Goal: Use online tool/utility: Utilize a website feature to perform a specific function

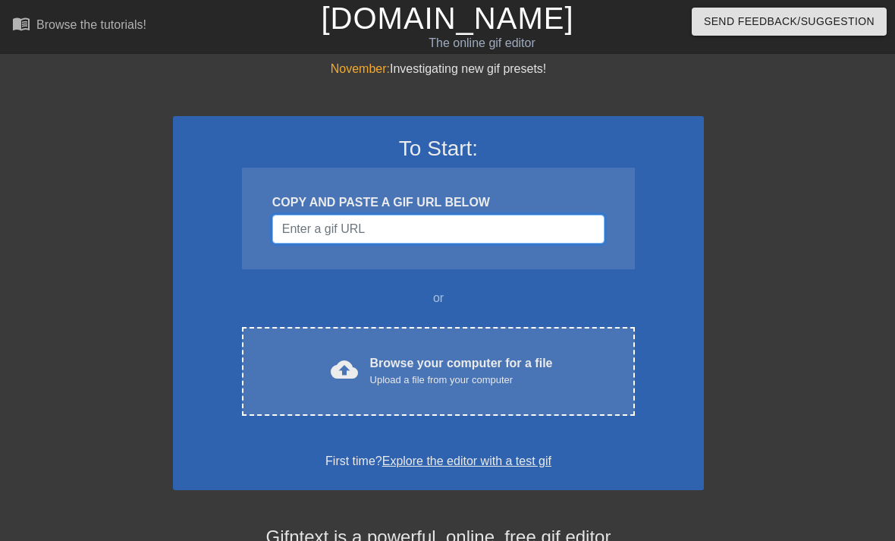
click at [352, 240] on input "Username" at bounding box center [438, 229] width 332 height 29
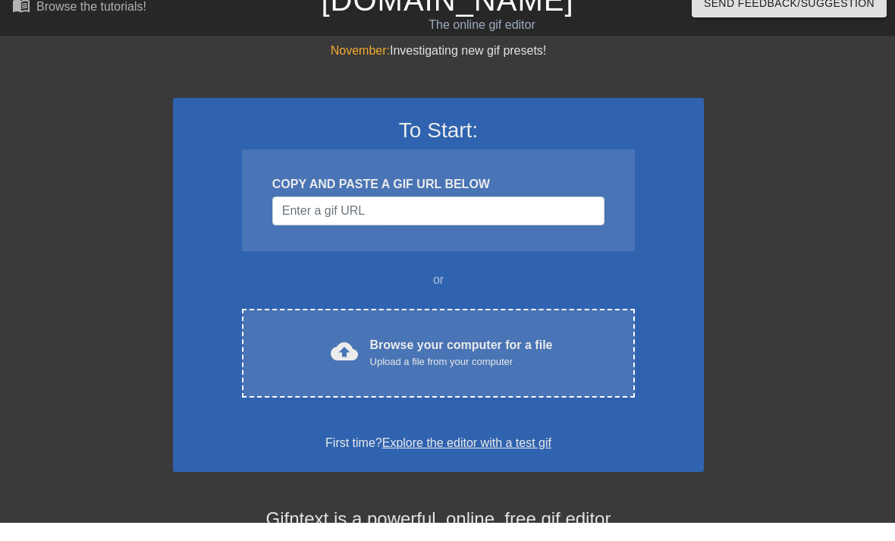
click at [618, 116] on div "To Start: COPY AND PASTE A GIF URL BELOW or cloud_upload Browse your computer f…" at bounding box center [438, 303] width 531 height 374
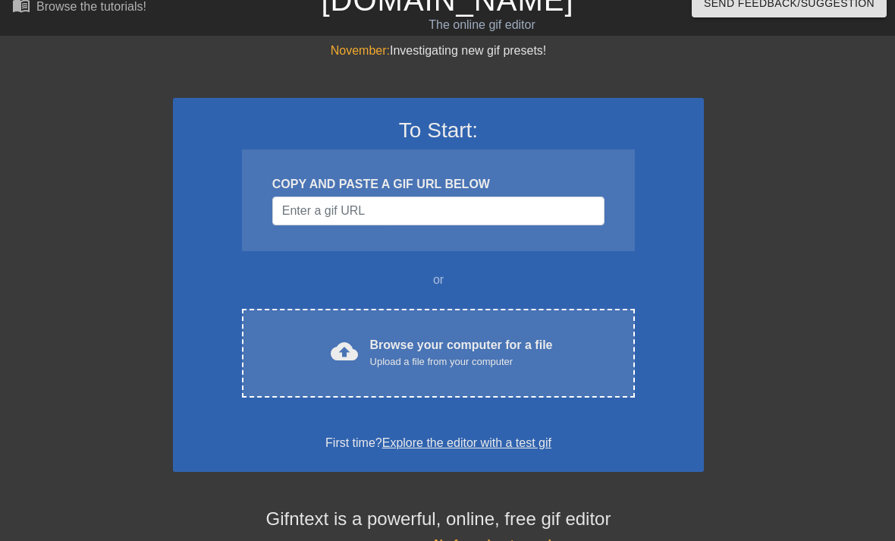
click at [528, 338] on div "Browse your computer for a file Upload a file from your computer" at bounding box center [461, 352] width 183 height 33
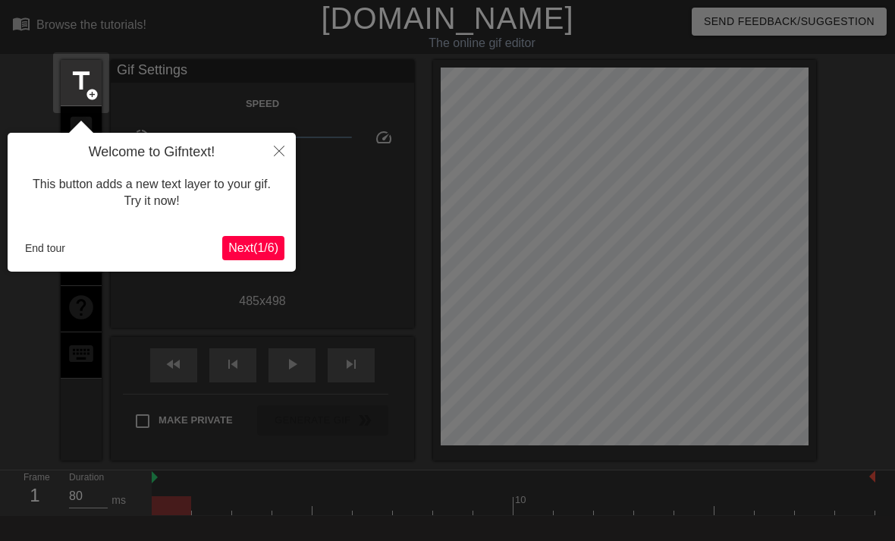
scroll to position [37, 0]
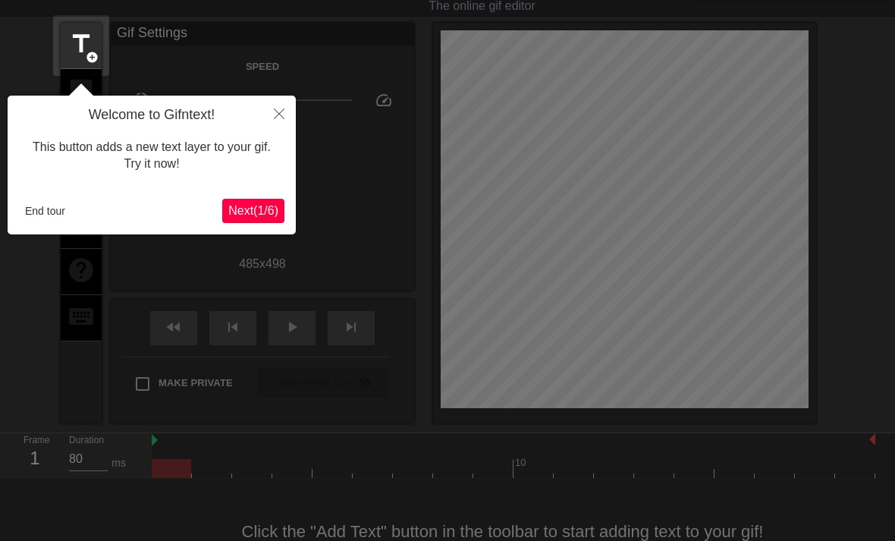
click at [285, 126] on button "Close" at bounding box center [278, 113] width 33 height 35
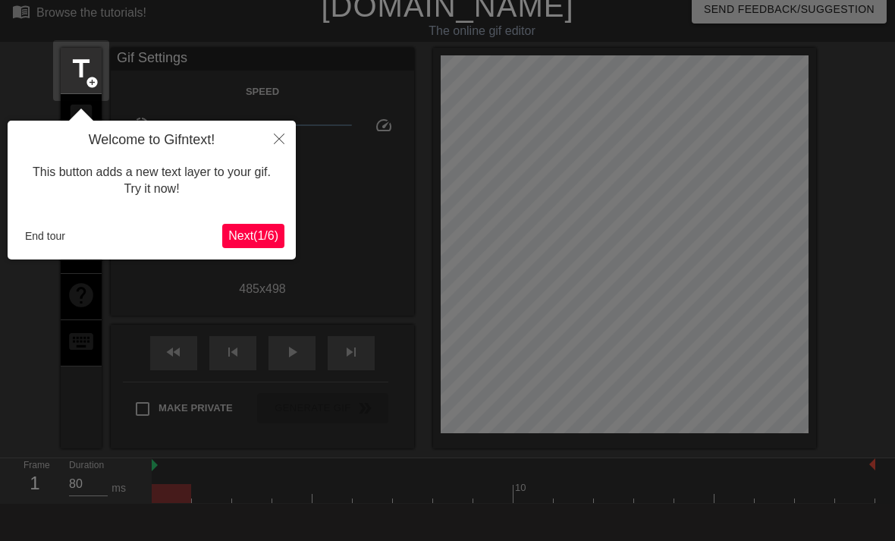
scroll to position [2, 0]
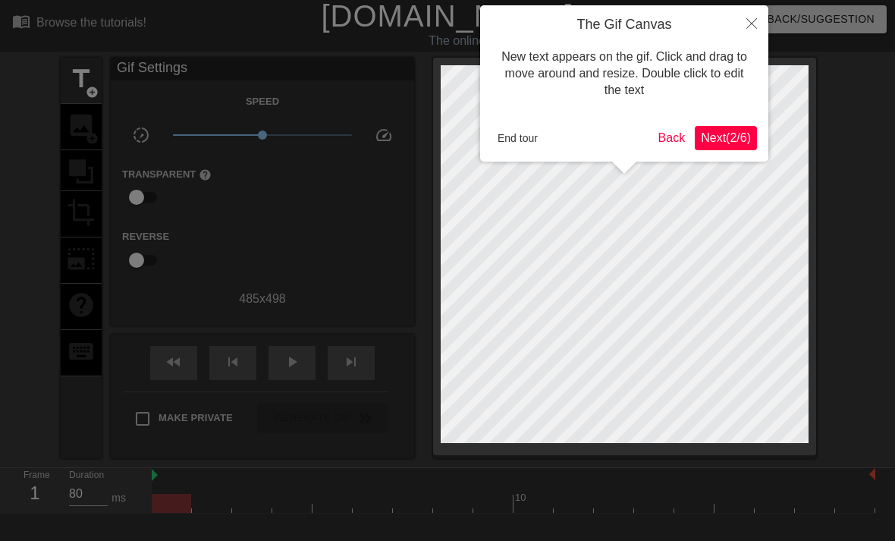
click at [745, 20] on button "Close" at bounding box center [751, 22] width 33 height 35
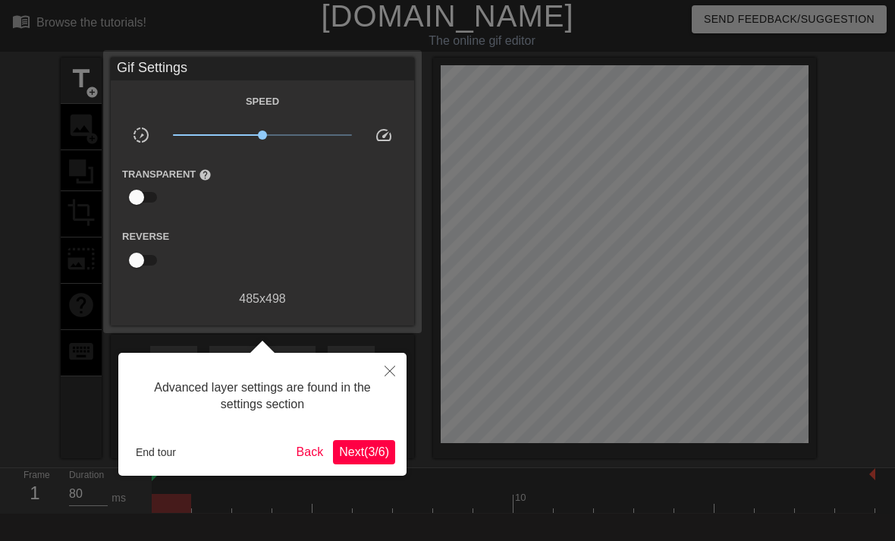
scroll to position [37, 0]
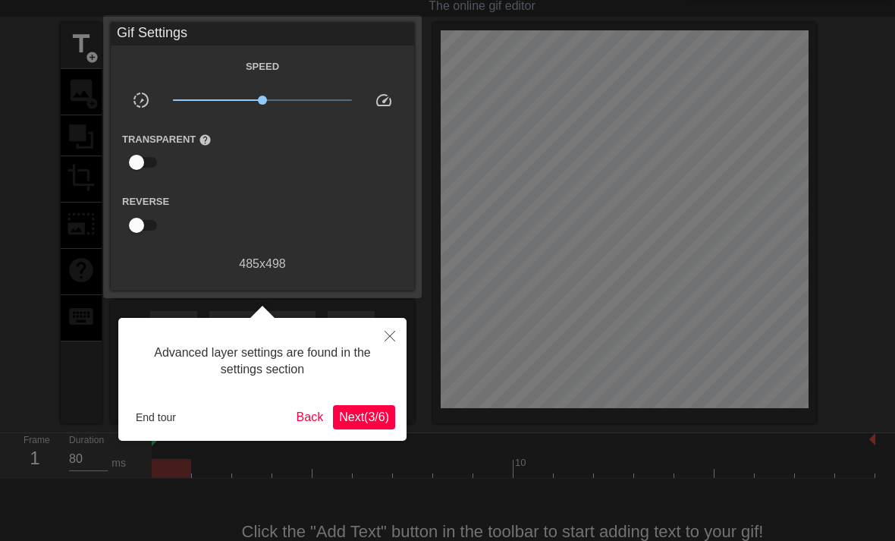
click at [394, 325] on button "Close" at bounding box center [389, 335] width 33 height 35
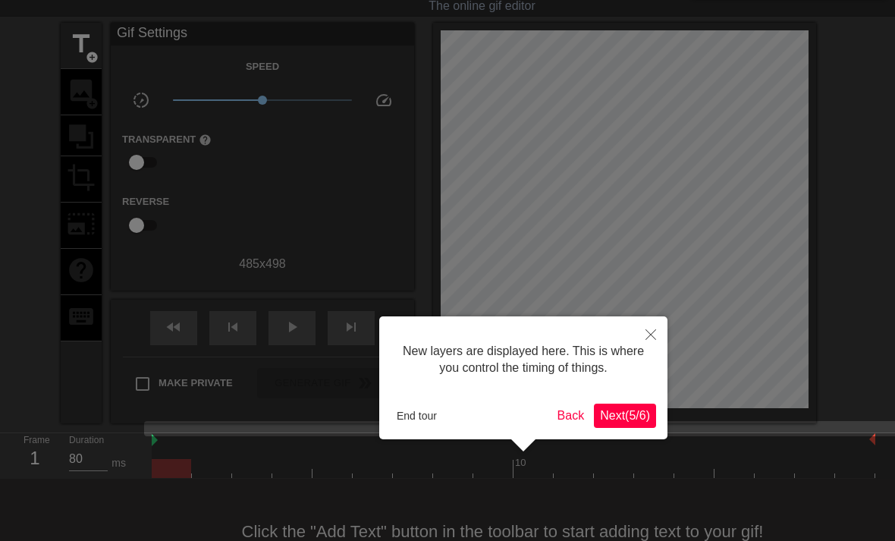
scroll to position [13, 0]
click at [649, 329] on icon "Close" at bounding box center [650, 334] width 11 height 11
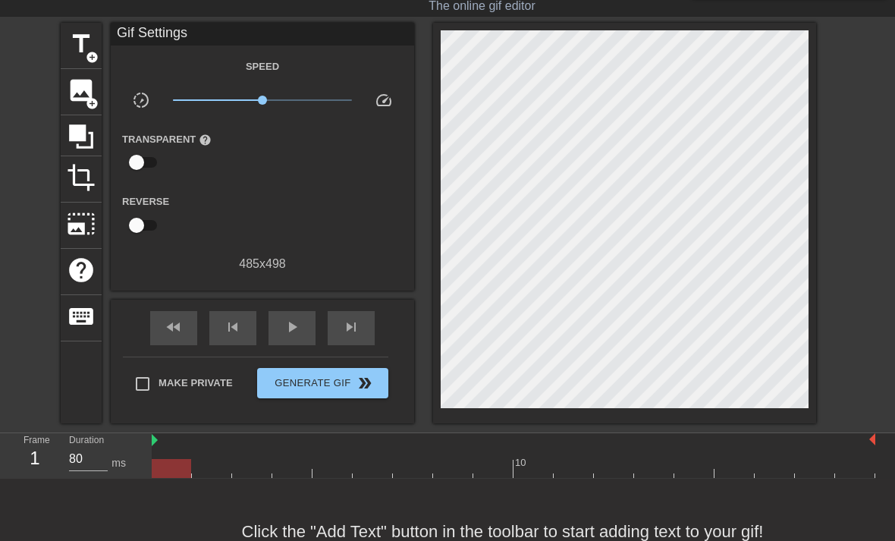
click at [152, 160] on input "checkbox" at bounding box center [136, 162] width 86 height 29
checkbox input "true"
click at [270, 169] on div at bounding box center [264, 163] width 30 height 30
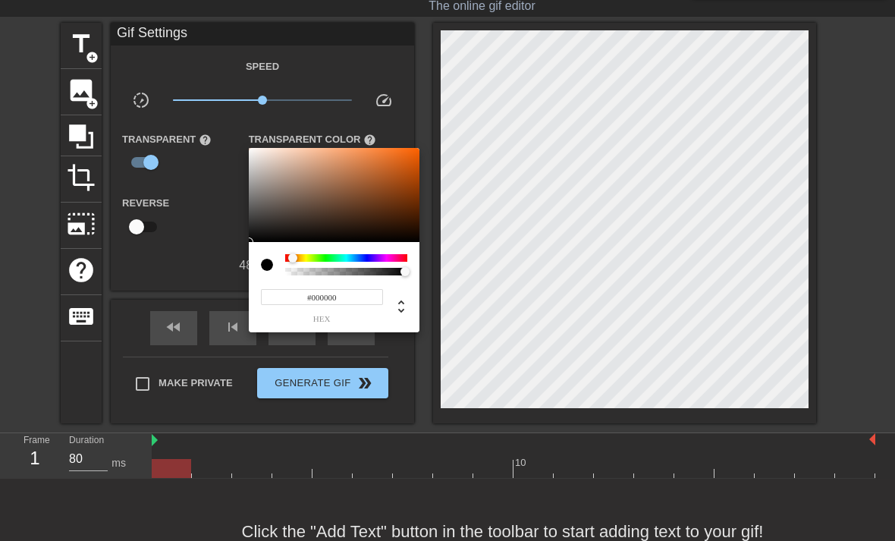
click at [297, 255] on div at bounding box center [297, 258] width 9 height 9
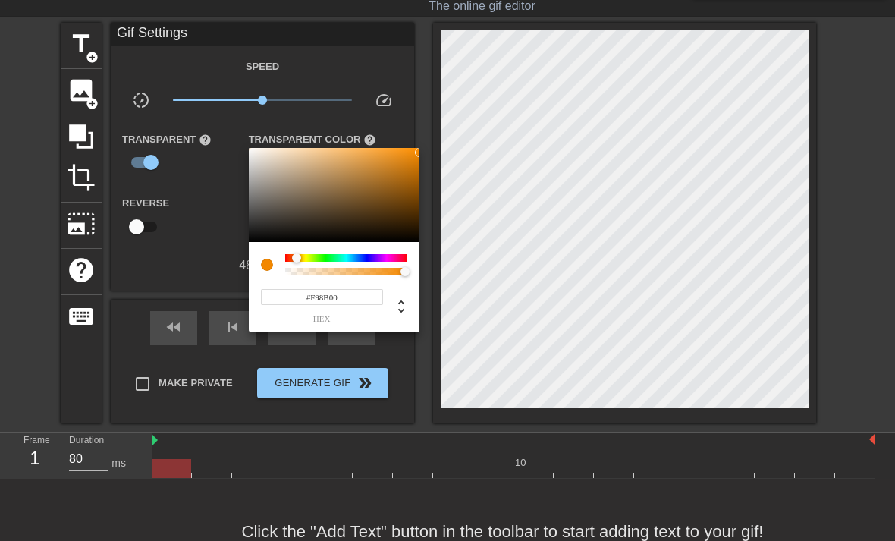
type input "#FF8E00"
click at [203, 240] on div at bounding box center [447, 270] width 895 height 541
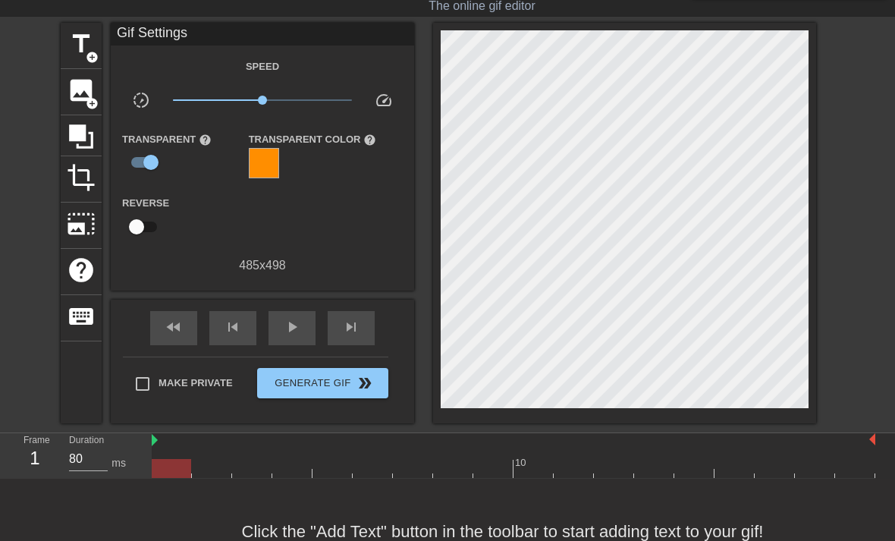
click at [140, 174] on input "checkbox" at bounding box center [151, 162] width 86 height 29
click at [148, 159] on input "checkbox" at bounding box center [136, 162] width 86 height 29
checkbox input "true"
click at [86, 86] on span "image" at bounding box center [81, 90] width 29 height 29
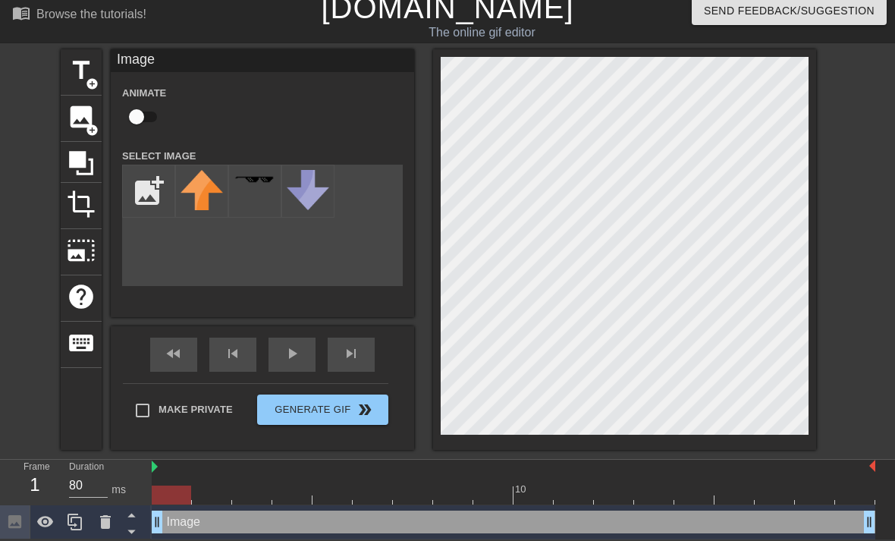
scroll to position [0, 0]
click at [144, 201] on input "file" at bounding box center [149, 191] width 52 height 52
type input "C:\fakepath\IMG_1058.jpeg"
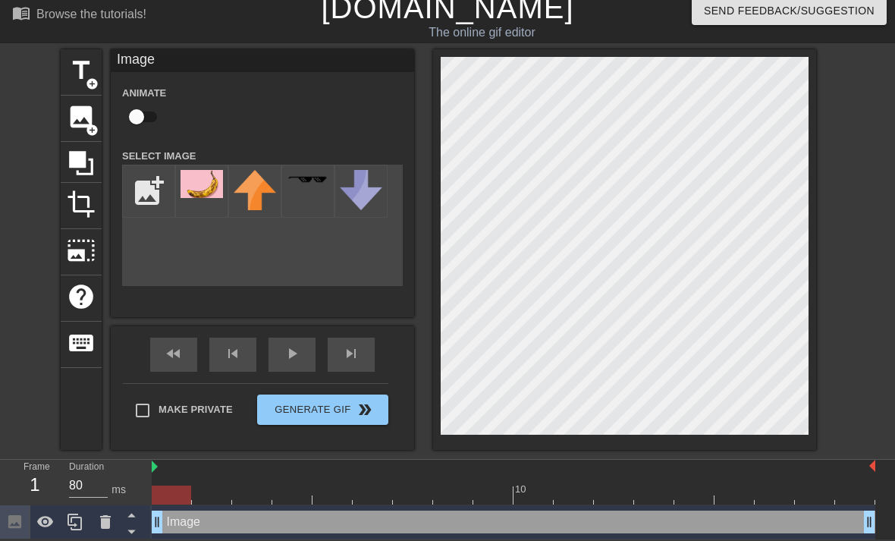
click at [216, 175] on img at bounding box center [201, 184] width 42 height 28
click at [81, 156] on icon at bounding box center [81, 163] width 24 height 24
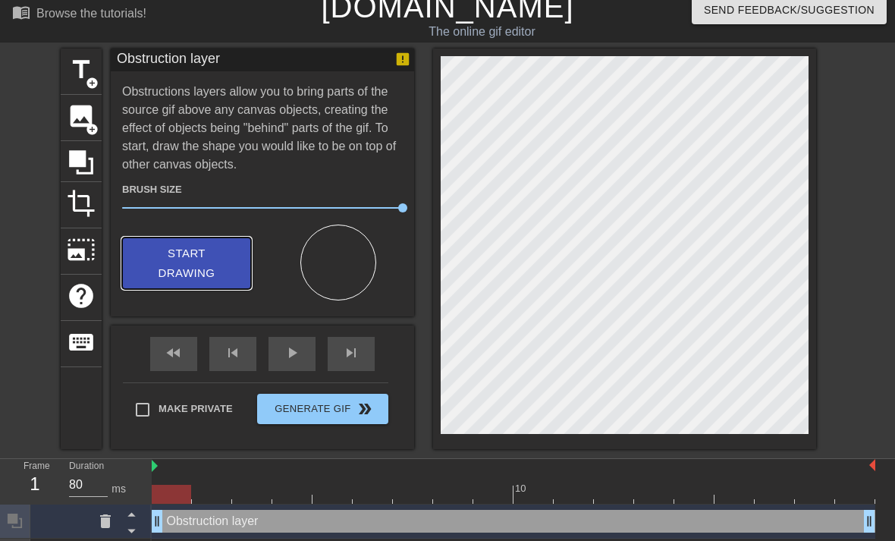
click at [228, 264] on span "Start Drawing" at bounding box center [186, 263] width 92 height 40
click at [84, 165] on icon at bounding box center [81, 162] width 24 height 24
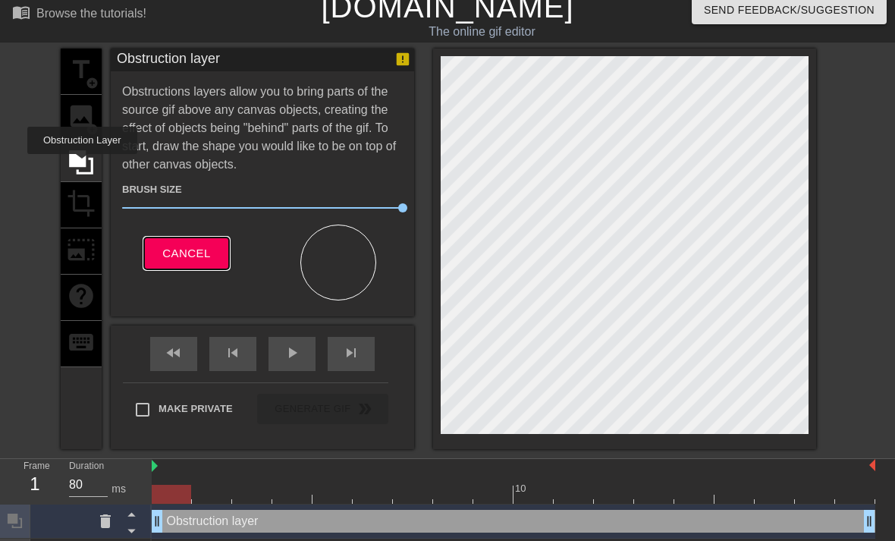
click at [198, 238] on button "Cancel" at bounding box center [186, 253] width 84 height 32
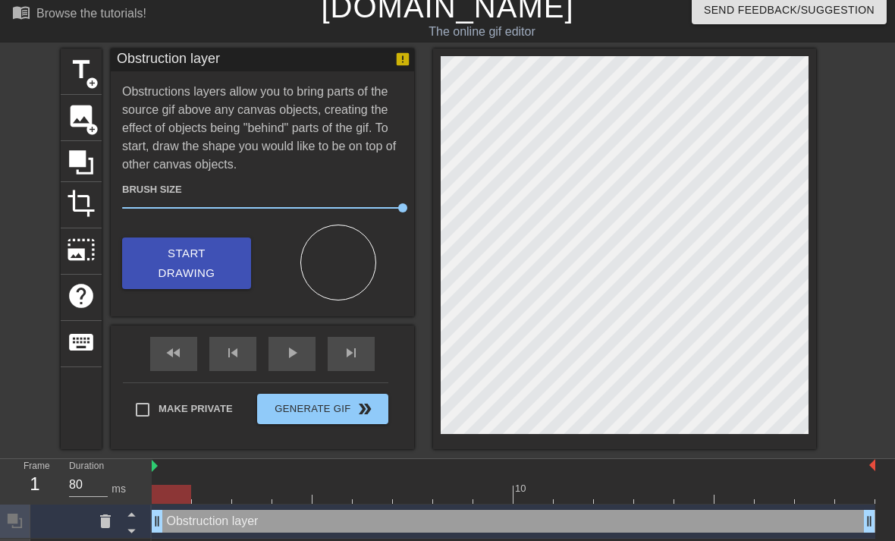
click at [74, 249] on span "photo_size_select_large" at bounding box center [81, 249] width 29 height 29
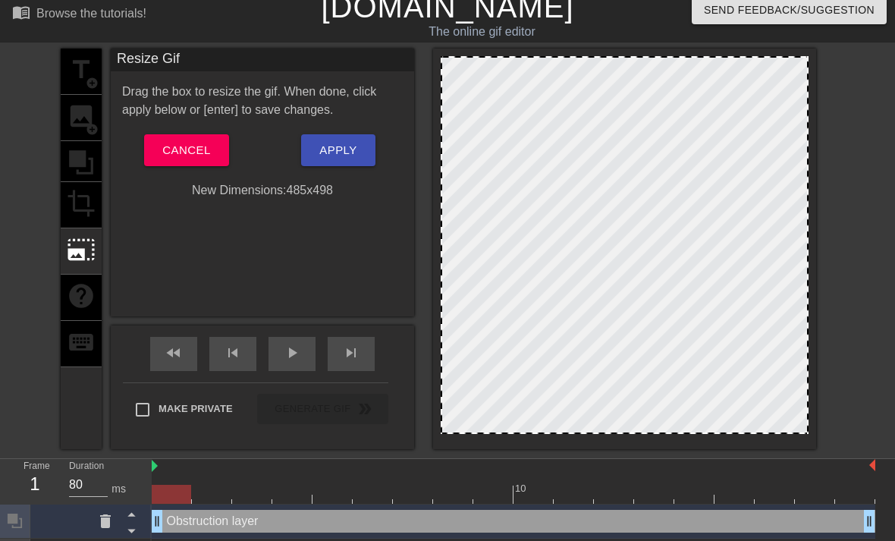
click at [788, 403] on div at bounding box center [624, 245] width 368 height 378
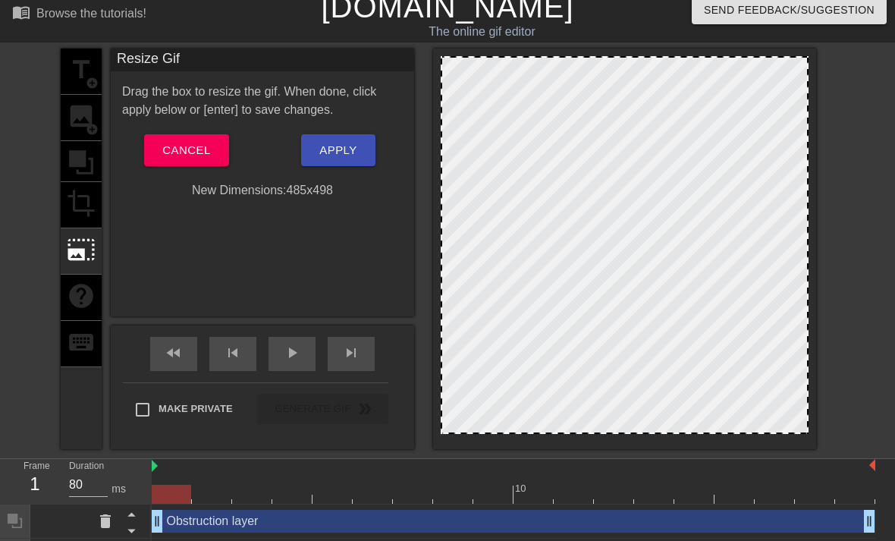
click at [82, 99] on div "title add_circle image add_circle crop photo_size_select_large help keyboard" at bounding box center [81, 249] width 41 height 400
click at [78, 126] on div "title add_circle image add_circle crop photo_size_select_large help keyboard" at bounding box center [81, 249] width 41 height 400
click at [197, 150] on span "Cancel" at bounding box center [186, 150] width 48 height 20
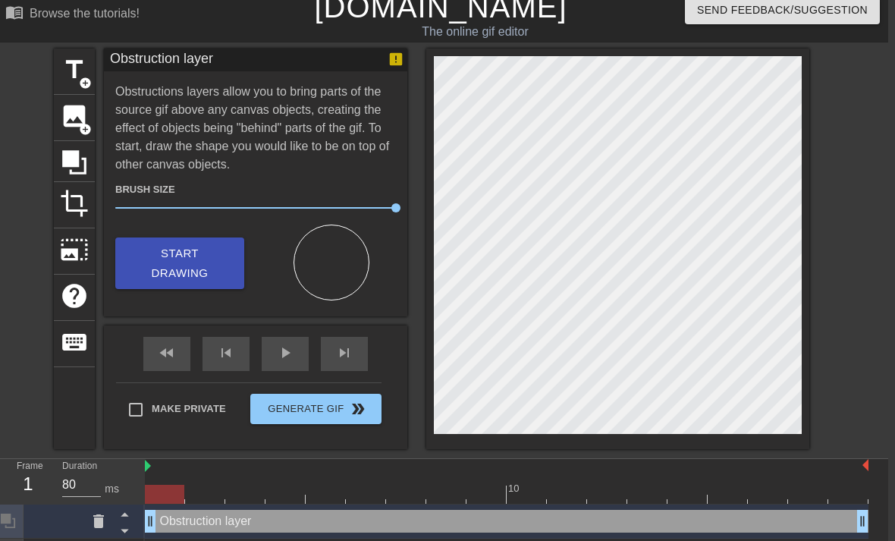
scroll to position [11, 11]
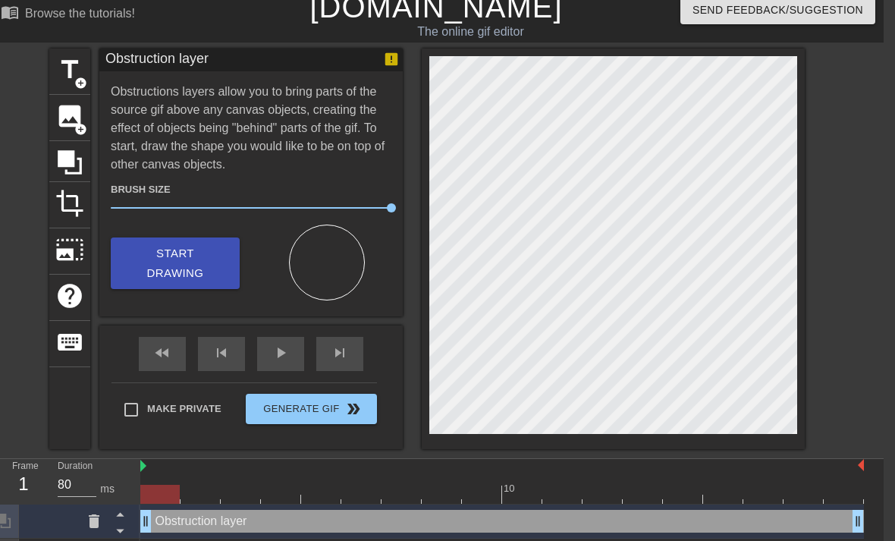
click at [69, 113] on span "image" at bounding box center [69, 116] width 29 height 29
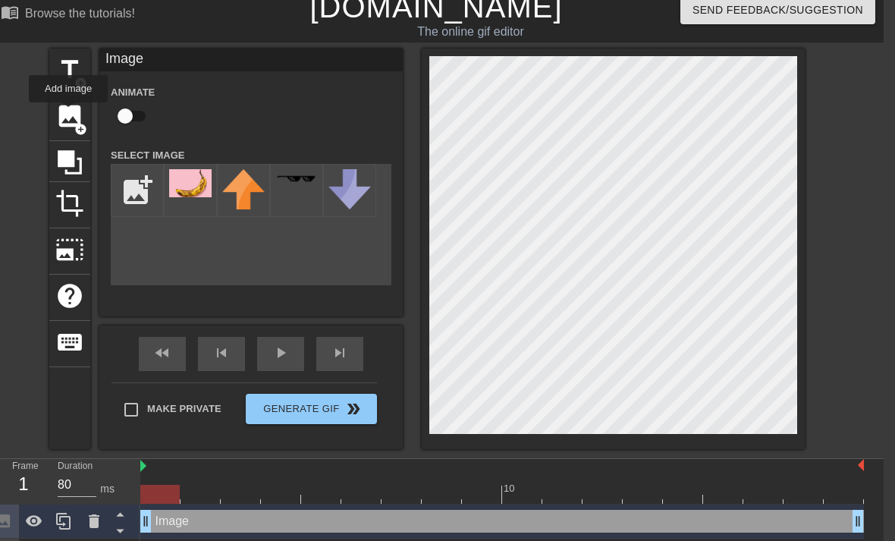
click at [192, 187] on img at bounding box center [190, 183] width 42 height 28
click at [828, 271] on div "title add_circle image add_circle crop photo_size_select_large help keyboard Im…" at bounding box center [436, 249] width 895 height 400
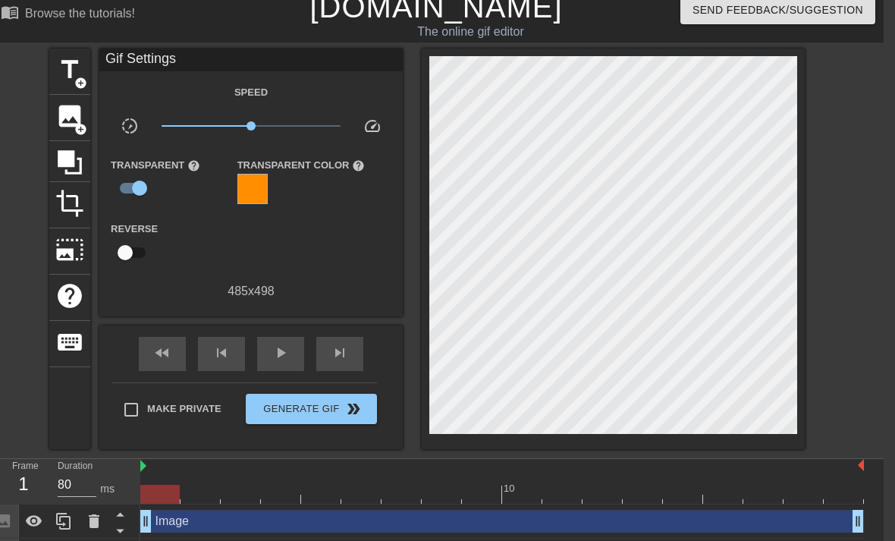
click at [361, 398] on button "Generate Gif double_arrow" at bounding box center [311, 408] width 131 height 30
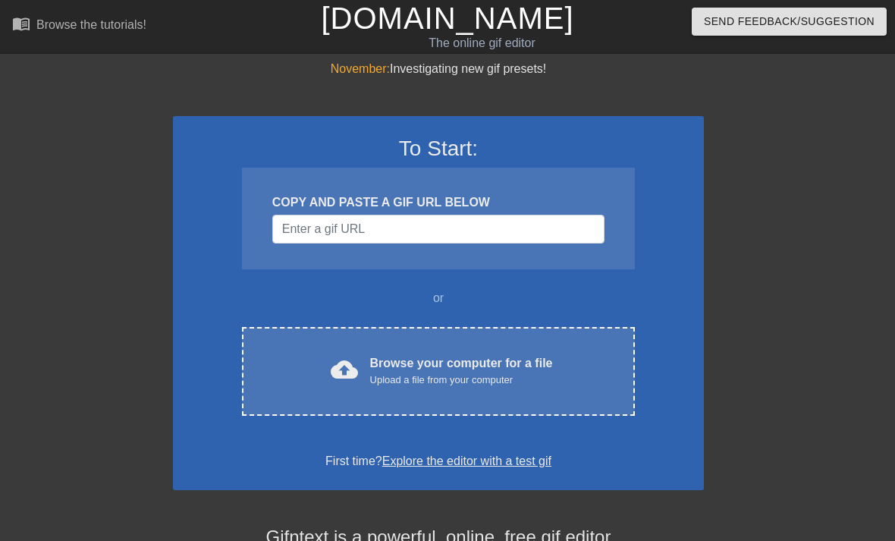
click at [465, 369] on div "Browse your computer for a file Upload a file from your computer" at bounding box center [461, 370] width 183 height 33
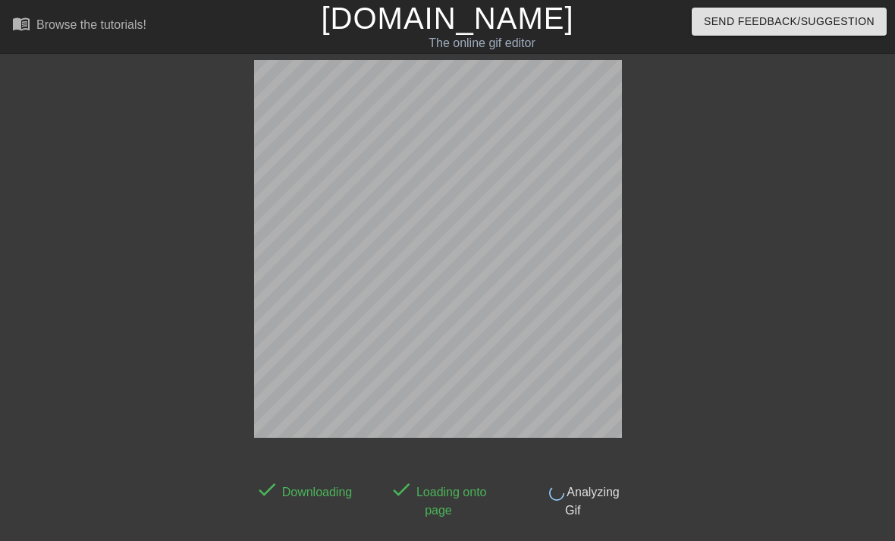
scroll to position [37, 0]
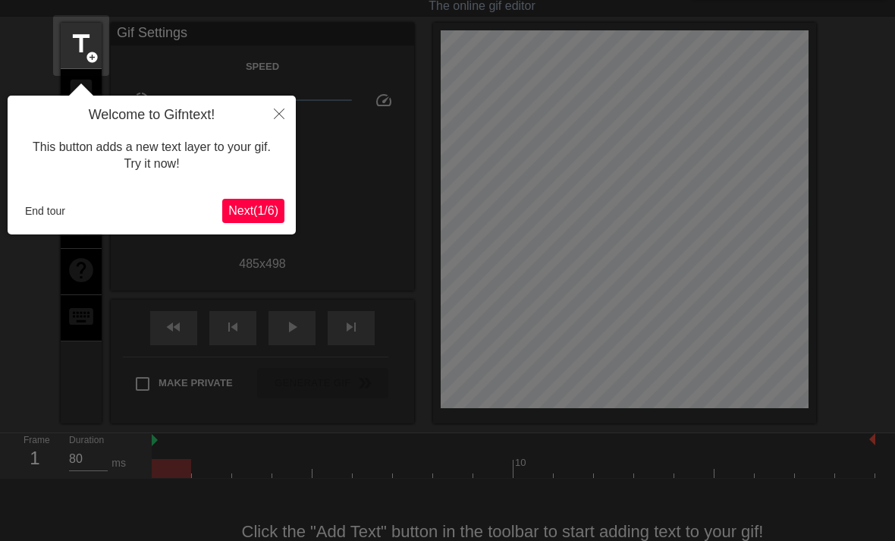
click at [277, 125] on button "Close" at bounding box center [278, 113] width 33 height 35
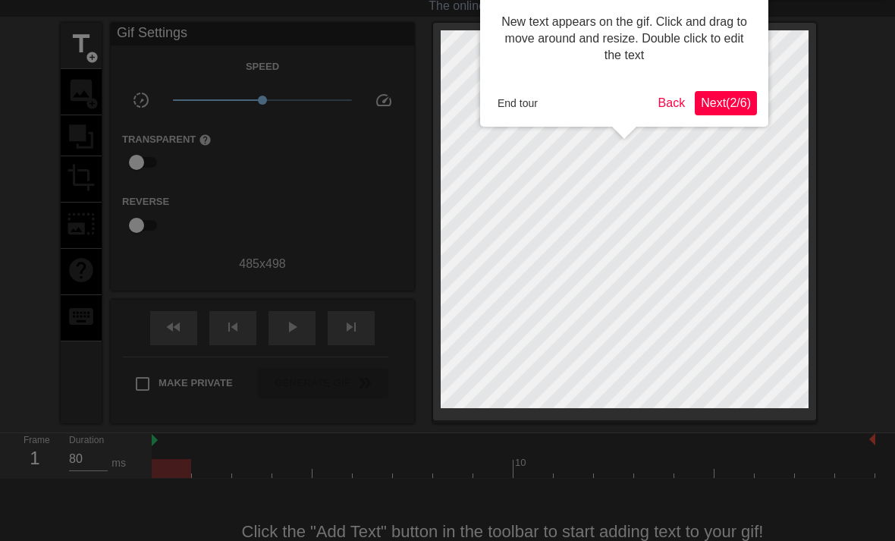
scroll to position [8, 0]
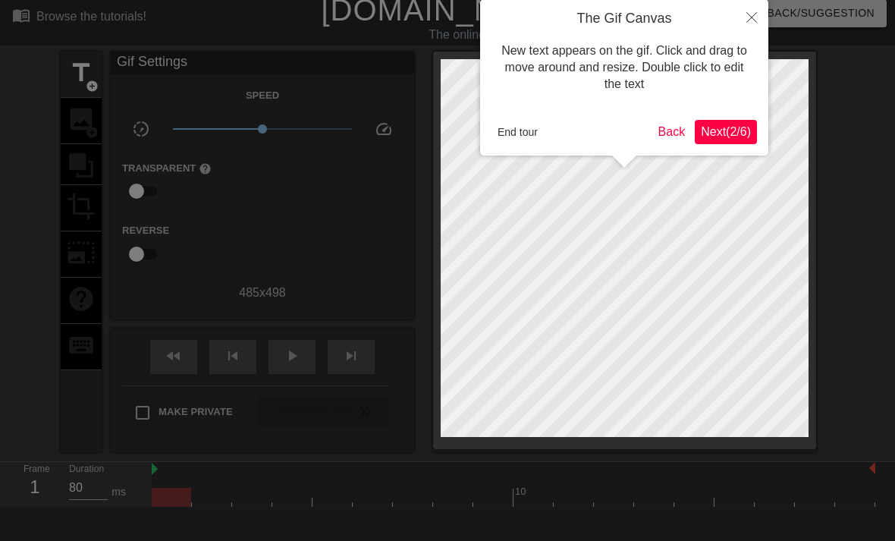
click at [732, 129] on span "Next ( 2 / 6 )" at bounding box center [725, 131] width 50 height 13
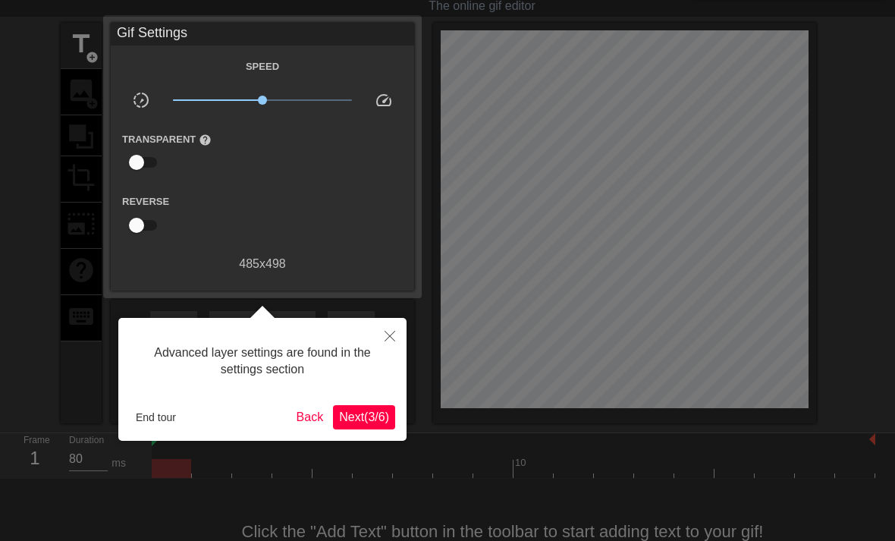
click at [368, 399] on div "Advanced layer settings are found in the settings section End tour Back Next ( …" at bounding box center [262, 379] width 288 height 123
click at [386, 343] on button "Close" at bounding box center [389, 335] width 33 height 35
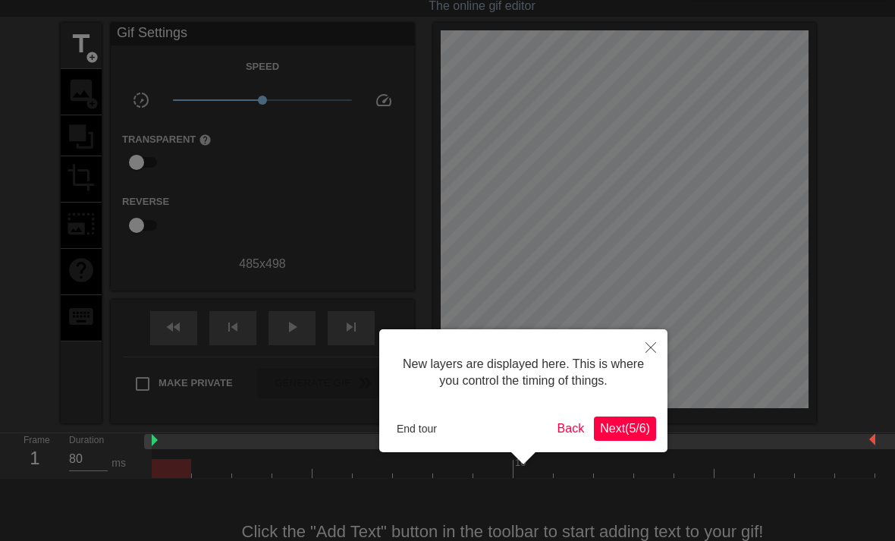
scroll to position [13, 0]
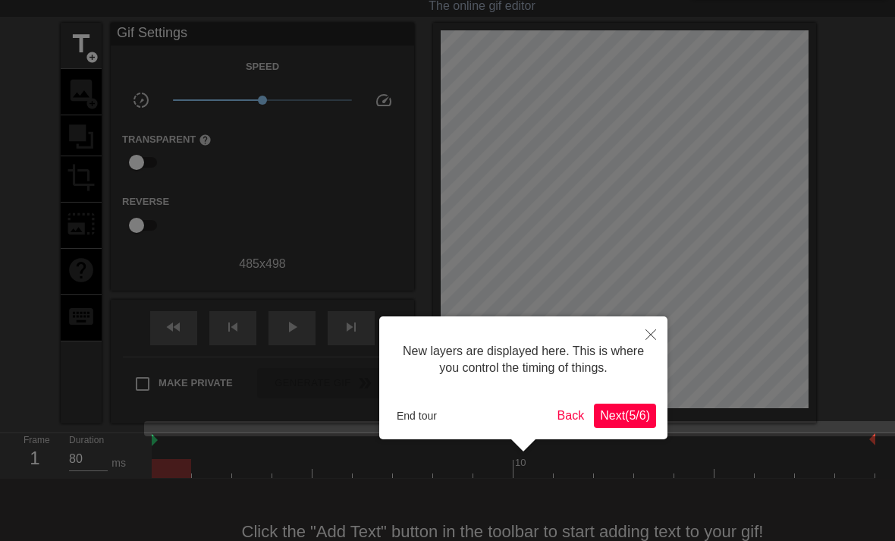
click at [647, 334] on icon "Close" at bounding box center [650, 334] width 11 height 11
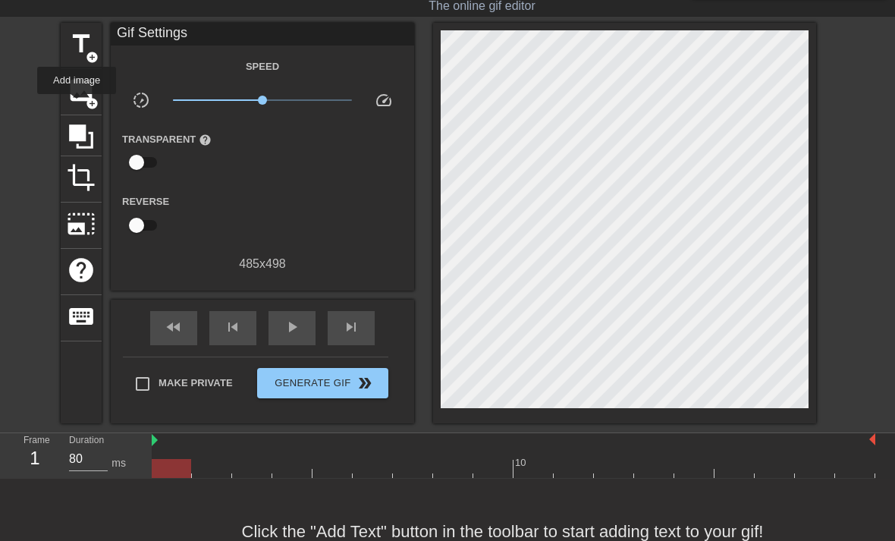
click at [77, 105] on div "image add_circle" at bounding box center [81, 92] width 41 height 46
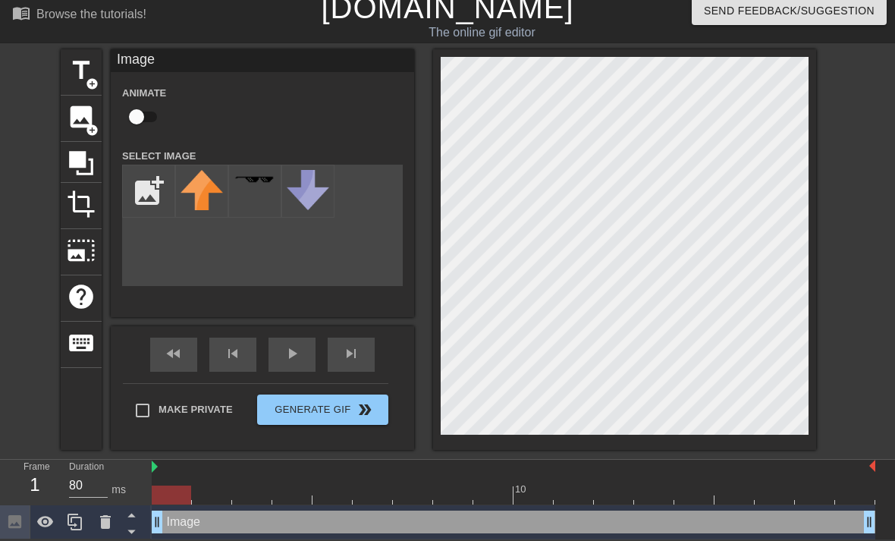
scroll to position [11, 0]
click at [146, 197] on input "file" at bounding box center [149, 191] width 52 height 52
type input "C:\fakepath\IMG_1047.jpeg"
click at [193, 193] on img at bounding box center [201, 184] width 42 height 28
click at [358, 448] on div "fast_rewind skip_previous play_arrow skip_next Make Private Generate Gif double…" at bounding box center [262, 388] width 303 height 124
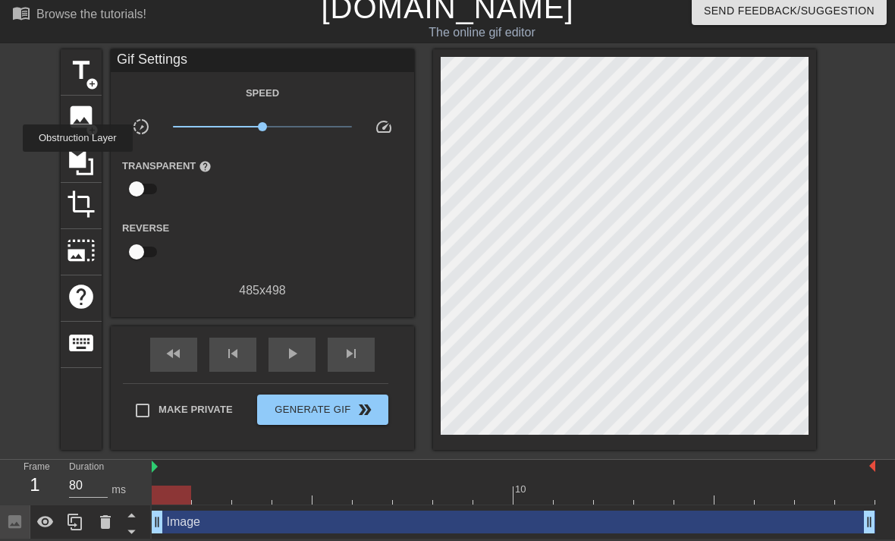
click at [80, 162] on icon at bounding box center [81, 163] width 24 height 24
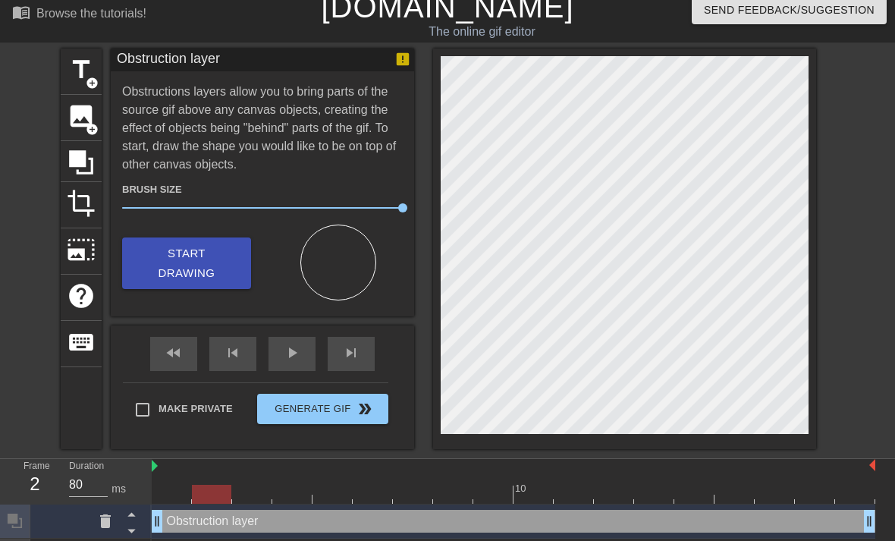
click at [172, 498] on div at bounding box center [513, 493] width 723 height 19
click at [249, 495] on div at bounding box center [513, 493] width 723 height 19
click at [293, 500] on div at bounding box center [513, 493] width 723 height 19
click at [329, 500] on div at bounding box center [513, 493] width 723 height 19
click at [375, 498] on div at bounding box center [513, 493] width 723 height 19
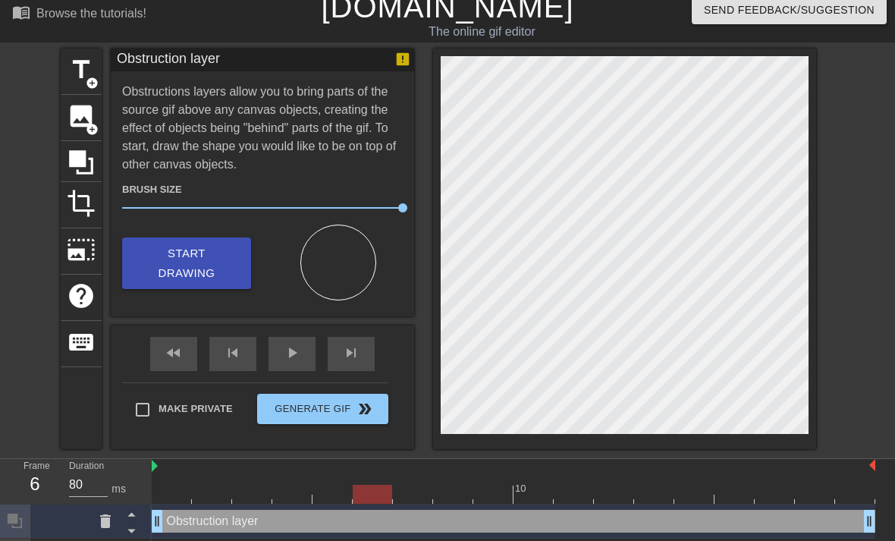
click at [412, 486] on div at bounding box center [513, 493] width 723 height 19
click at [449, 497] on div at bounding box center [513, 493] width 723 height 19
click at [486, 486] on div at bounding box center [513, 493] width 723 height 19
click at [548, 490] on div at bounding box center [513, 493] width 723 height 19
click at [573, 492] on div at bounding box center [513, 493] width 723 height 19
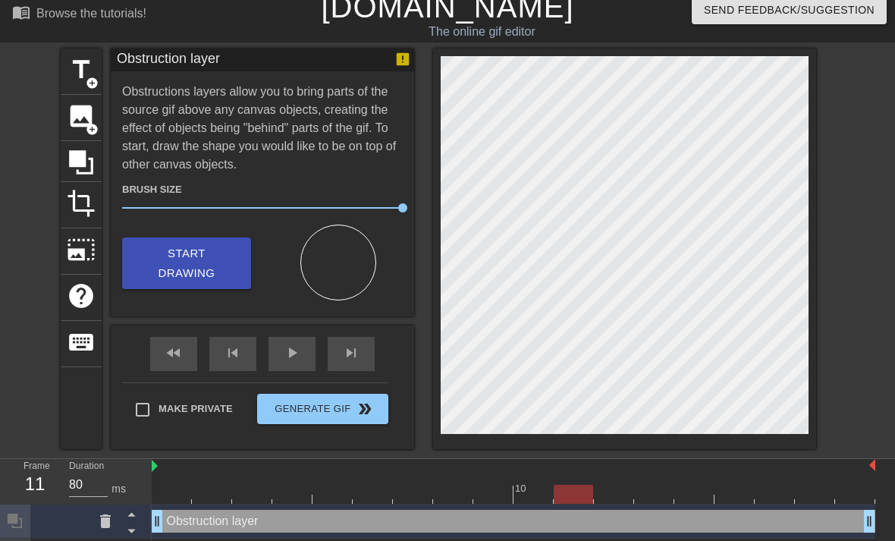
click at [609, 492] on div at bounding box center [513, 493] width 723 height 19
type input "160"
click at [655, 488] on div at bounding box center [513, 493] width 723 height 19
click at [691, 496] on div at bounding box center [513, 493] width 723 height 19
click at [349, 416] on span "Generate Gif double_arrow" at bounding box center [322, 409] width 119 height 18
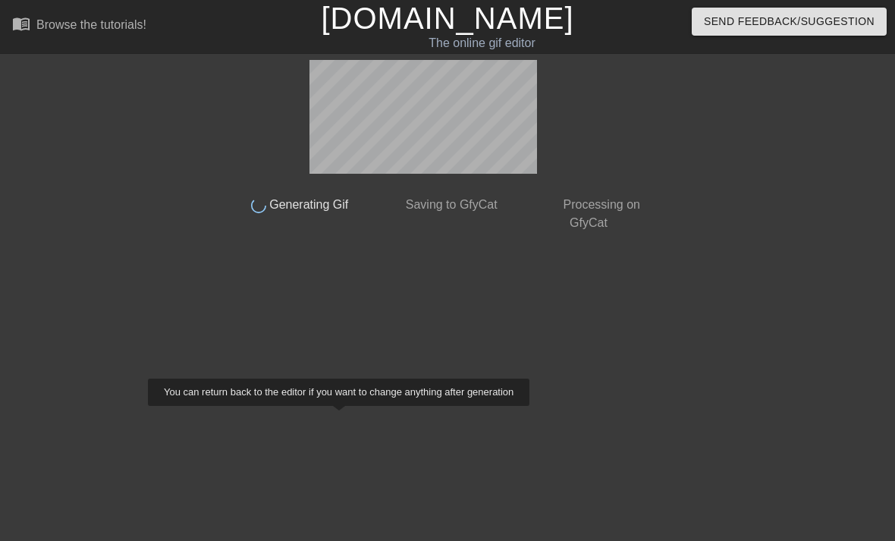
scroll to position [0, 0]
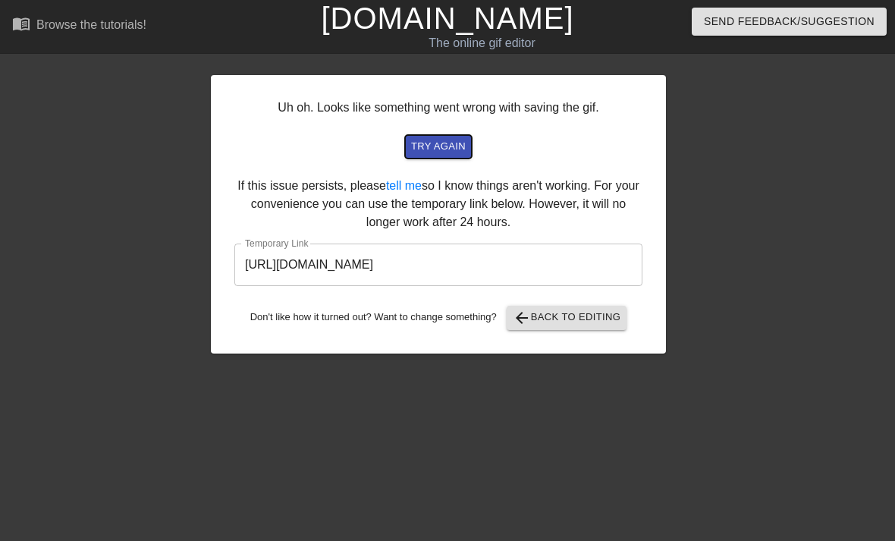
click at [438, 146] on span "try again" at bounding box center [438, 146] width 55 height 17
click at [573, 263] on input "https://www.gifntext.com/temp_generations/LZhOXvP5.gif" at bounding box center [438, 264] width 408 height 42
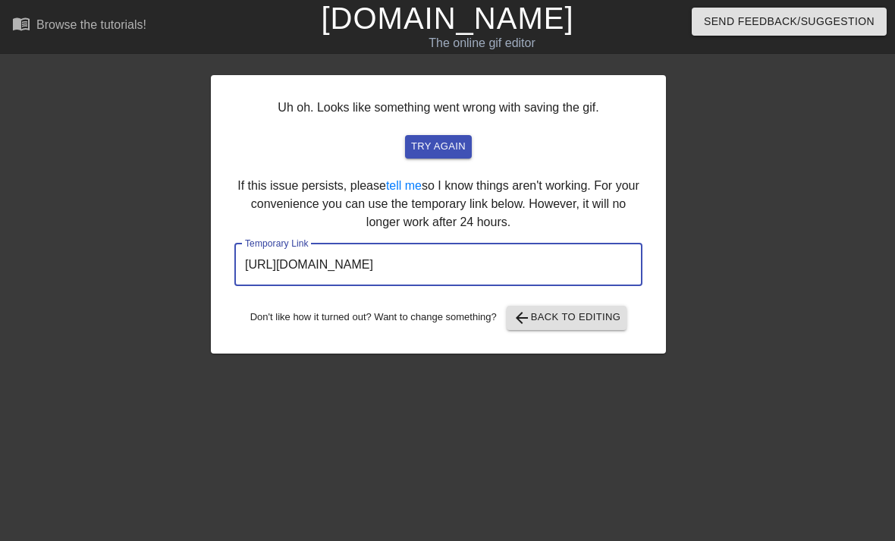
click at [584, 262] on input "https://www.gifntext.com/temp_generations/LZhOXvP5.gif" at bounding box center [438, 264] width 408 height 42
click at [548, 263] on input "https://www.gifntext.com/temp_generations/LZhOXvP5.gif" at bounding box center [438, 264] width 408 height 42
click at [567, 271] on input "https://www.gifntext.com/temp_generations/LZhOXvP5.gif" at bounding box center [438, 264] width 408 height 42
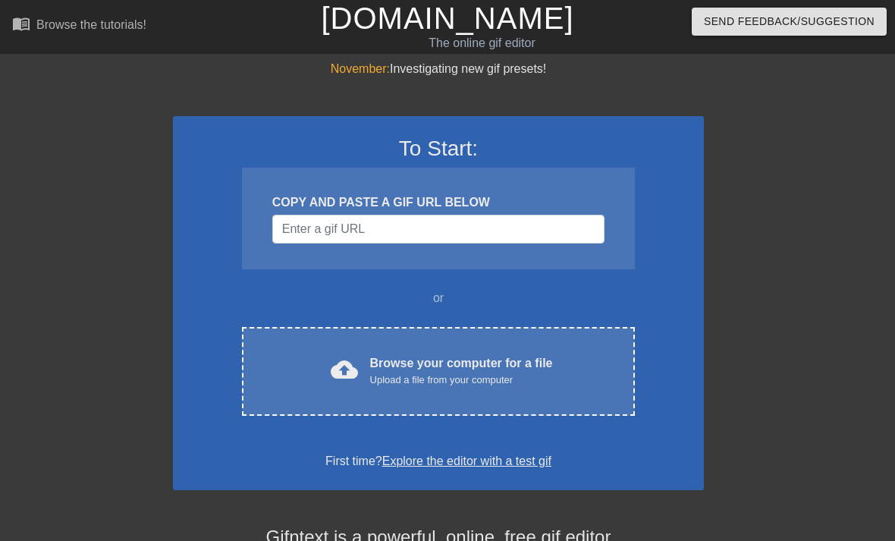
click at [447, 378] on div "Upload a file from your computer" at bounding box center [461, 379] width 183 height 15
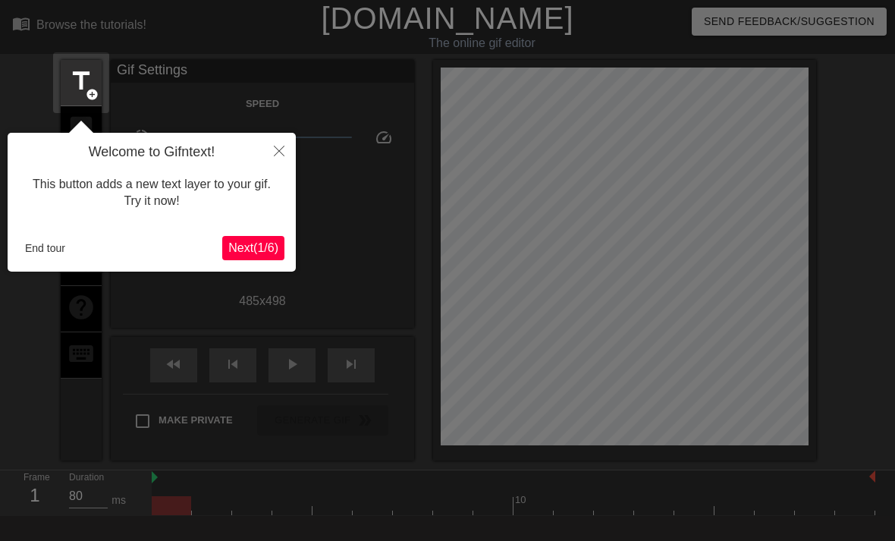
scroll to position [37, 0]
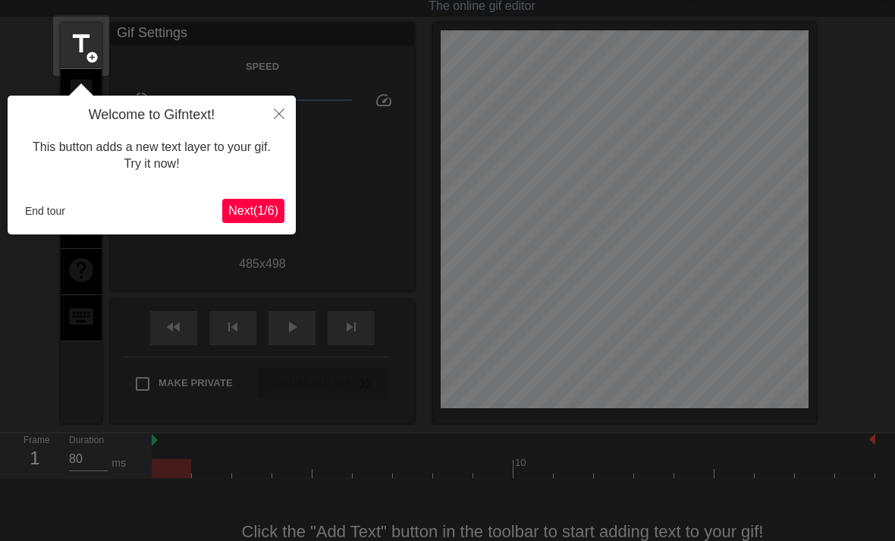
click at [64, 203] on button "End tour" at bounding box center [45, 210] width 52 height 23
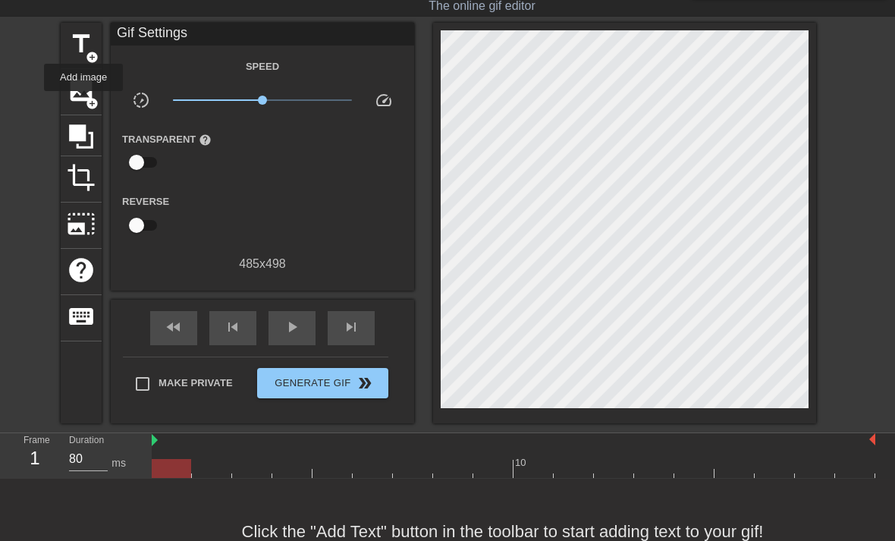
click at [84, 102] on span "image" at bounding box center [81, 90] width 29 height 29
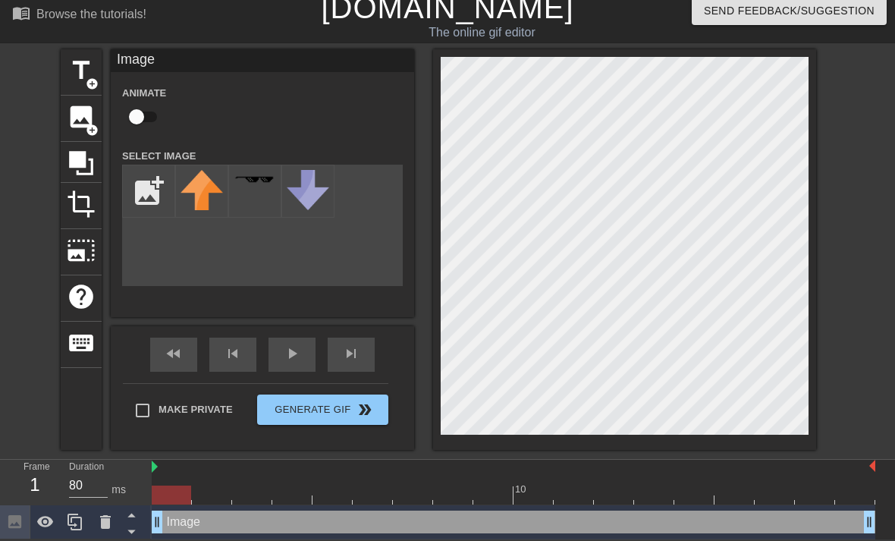
click at [150, 191] on input "file" at bounding box center [149, 191] width 52 height 52
type input "C:\fakepath\IMG_1990.png"
click at [202, 191] on img at bounding box center [201, 185] width 42 height 30
click at [214, 187] on img at bounding box center [201, 185] width 42 height 30
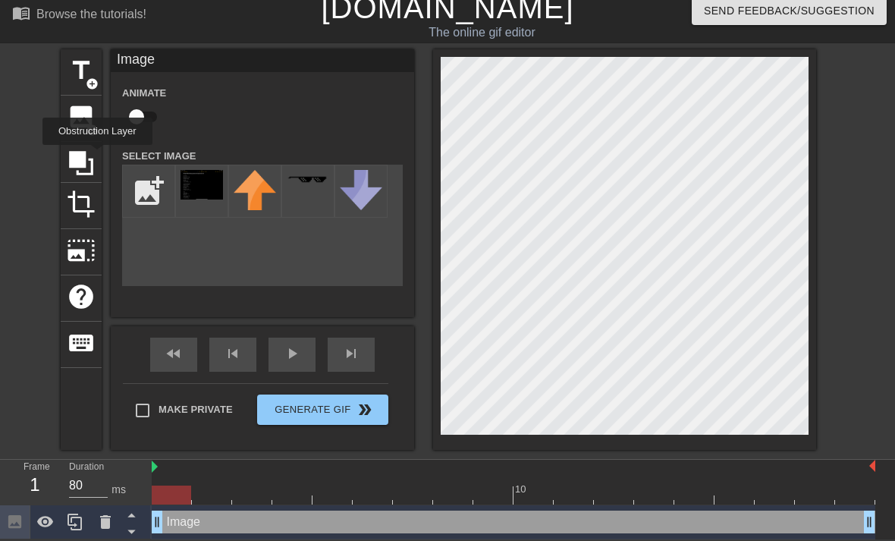
click at [99, 155] on div at bounding box center [81, 162] width 41 height 41
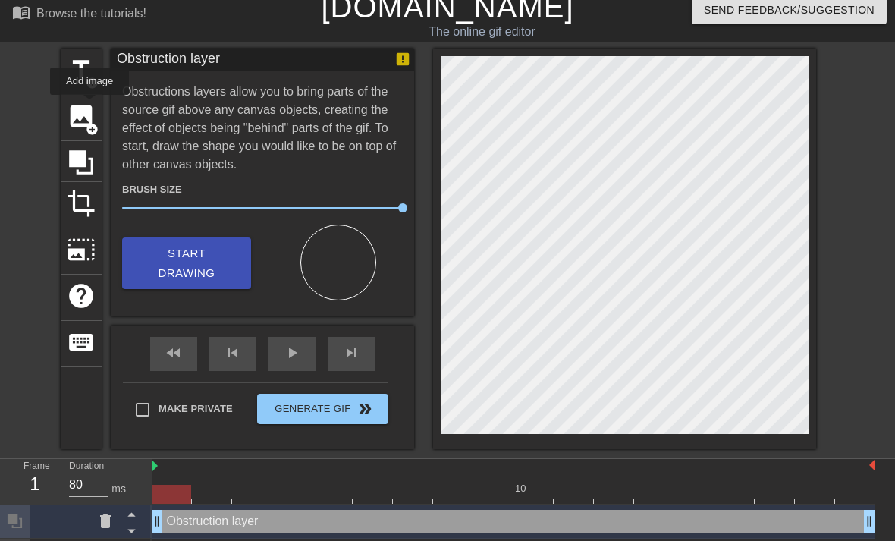
click at [90, 105] on span "image" at bounding box center [81, 116] width 29 height 29
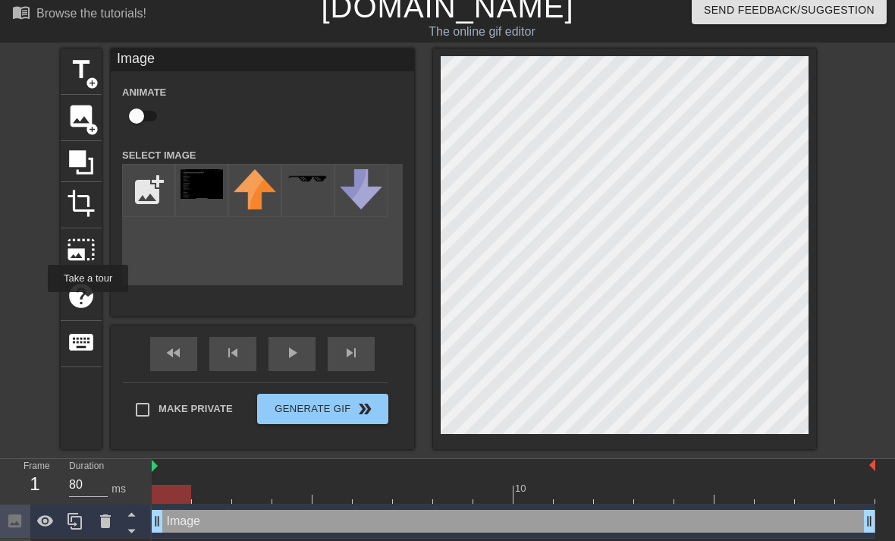
click at [89, 302] on span "help" at bounding box center [81, 295] width 29 height 29
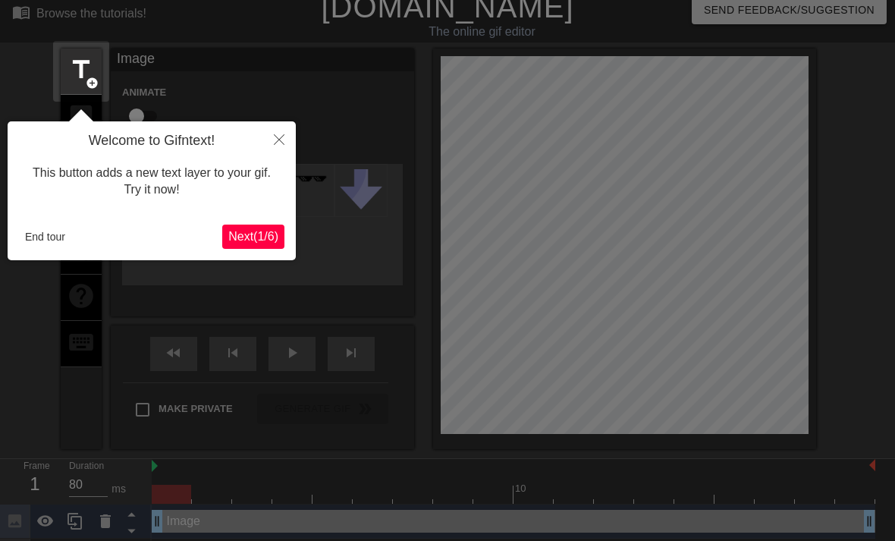
scroll to position [37, 0]
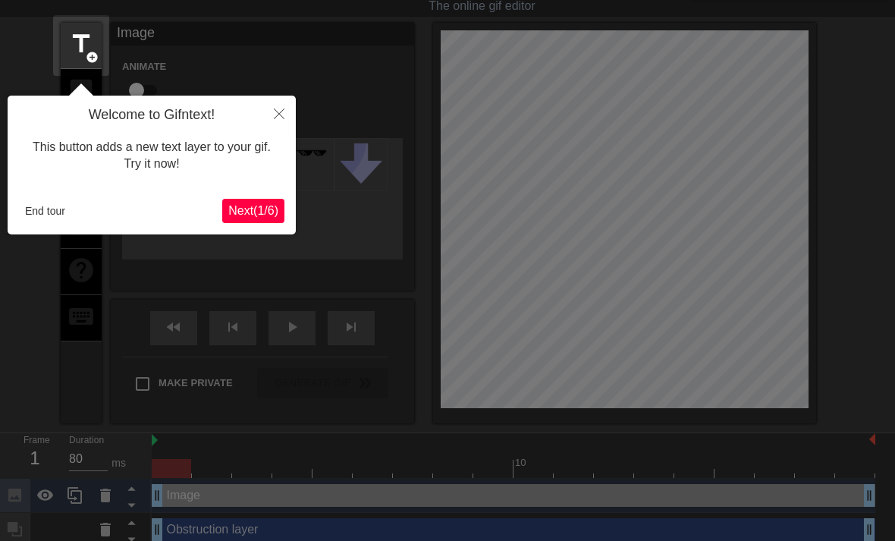
click at [62, 220] on button "End tour" at bounding box center [45, 210] width 52 height 23
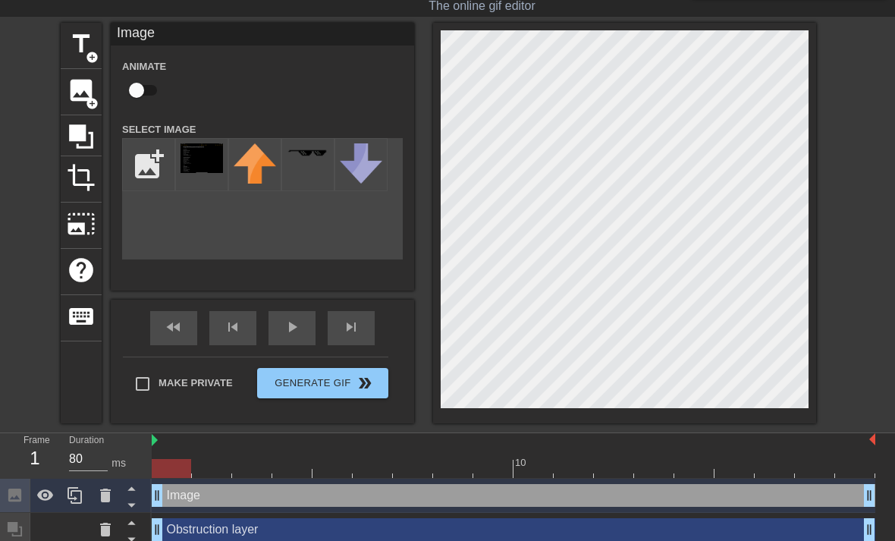
click at [77, 319] on span "keyboard" at bounding box center [81, 316] width 29 height 29
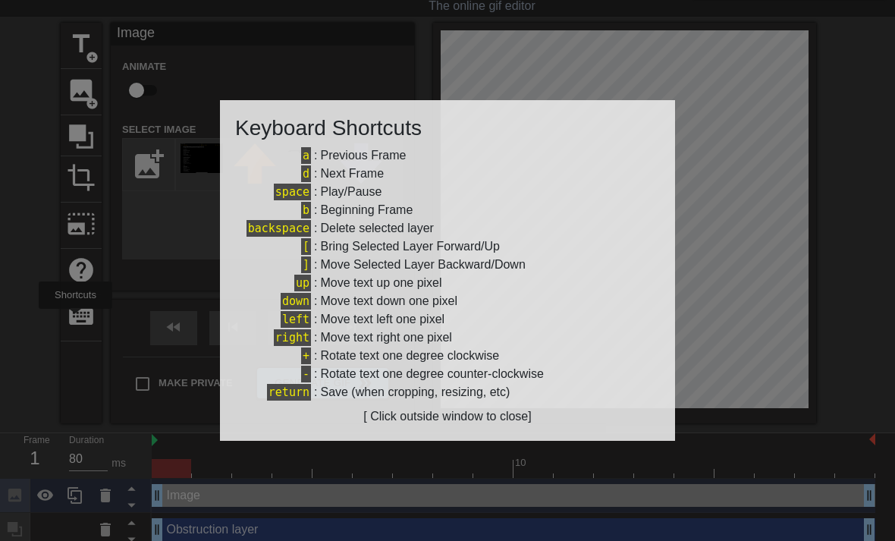
click at [747, 170] on div at bounding box center [447, 270] width 895 height 541
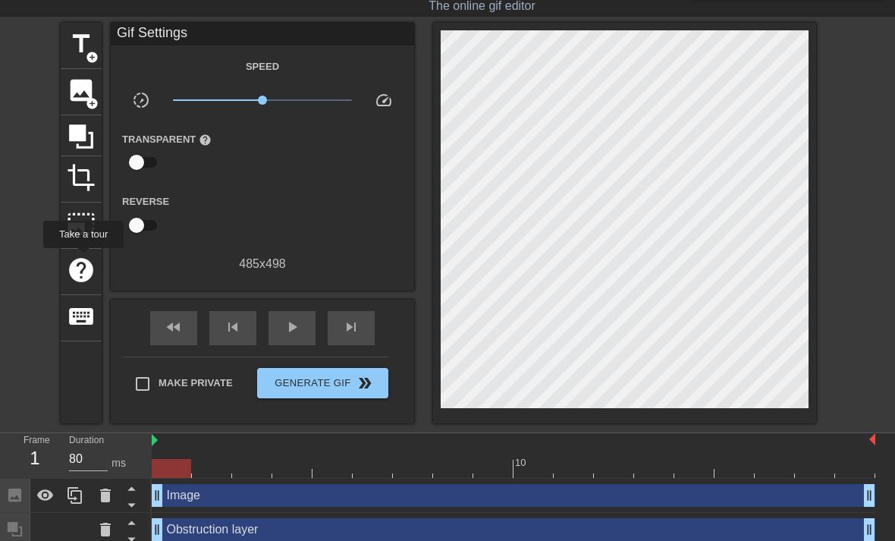
click at [84, 259] on span "help" at bounding box center [81, 269] width 29 height 29
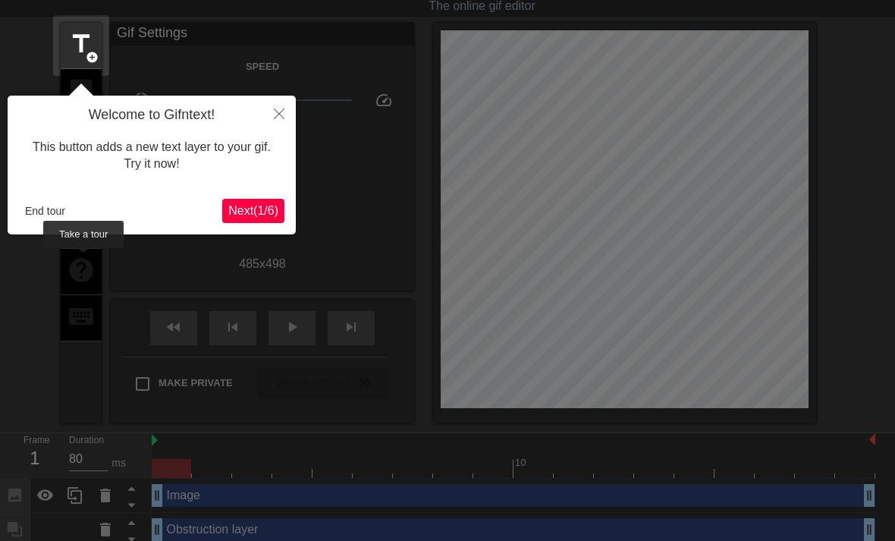
click at [45, 208] on button "End tour" at bounding box center [45, 210] width 52 height 23
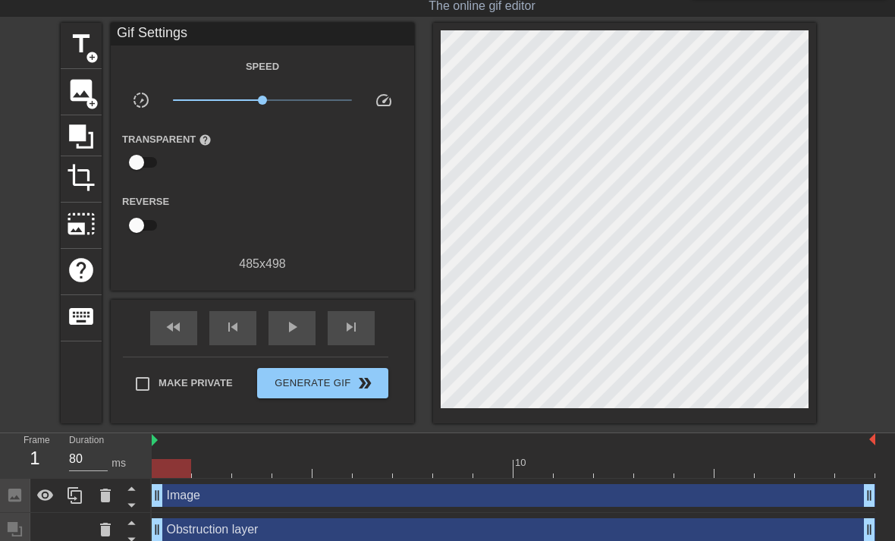
click at [83, 218] on span "photo_size_select_large" at bounding box center [81, 223] width 29 height 29
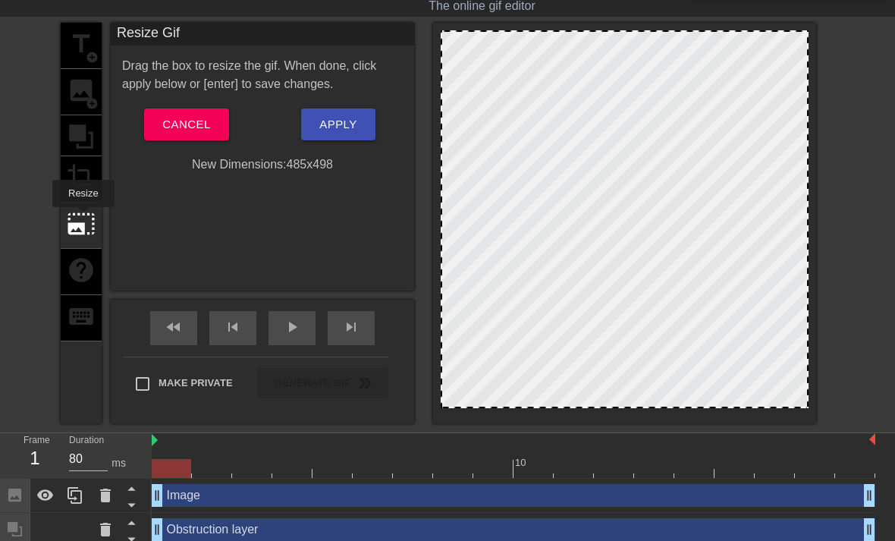
click at [98, 161] on div "title add_circle image add_circle crop photo_size_select_large help keyboard" at bounding box center [81, 223] width 41 height 400
click at [86, 179] on div "title add_circle image add_circle crop photo_size_select_large help keyboard" at bounding box center [81, 223] width 41 height 400
click at [76, 173] on div "title add_circle image add_circle crop photo_size_select_large help keyboard" at bounding box center [81, 223] width 41 height 400
click at [183, 120] on span "Cancel" at bounding box center [186, 124] width 48 height 20
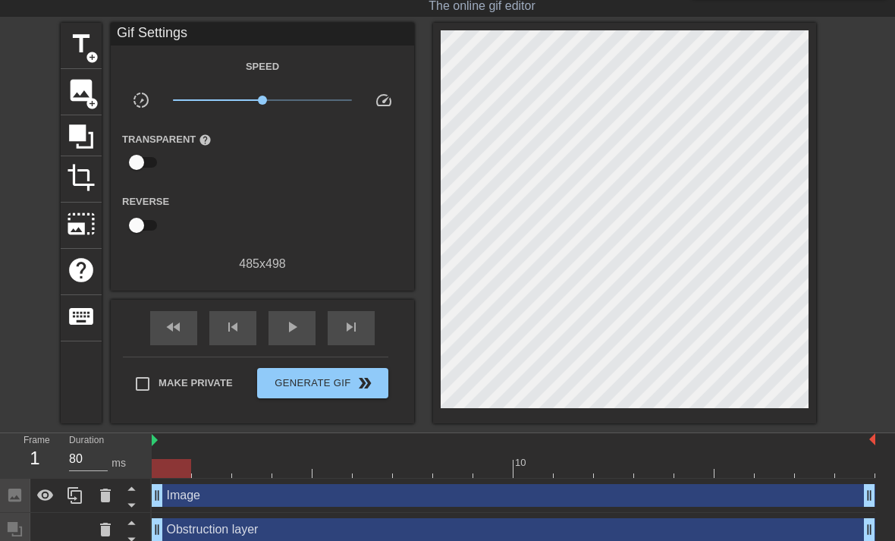
click at [78, 177] on span "crop" at bounding box center [81, 177] width 29 height 29
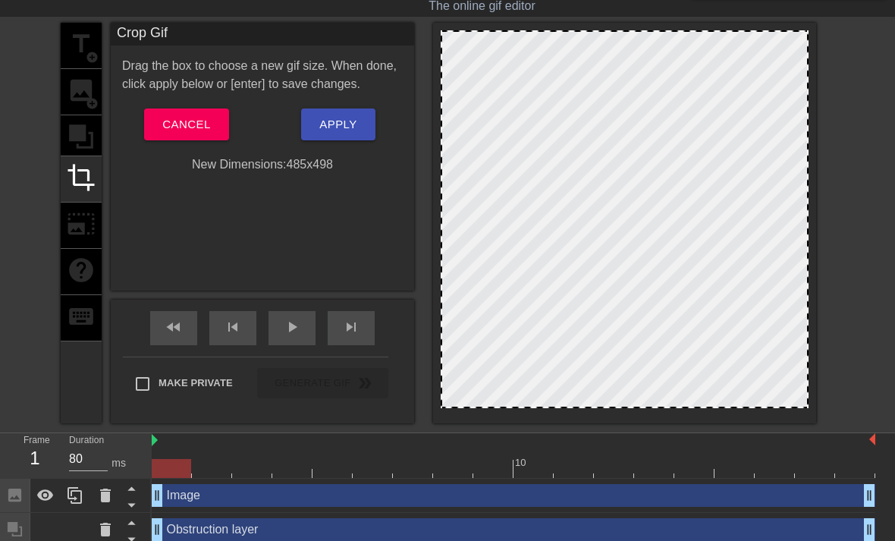
click at [86, 141] on div "title add_circle image add_circle crop photo_size_select_large help keyboard" at bounding box center [81, 223] width 41 height 400
click at [180, 116] on span "Cancel" at bounding box center [186, 124] width 48 height 20
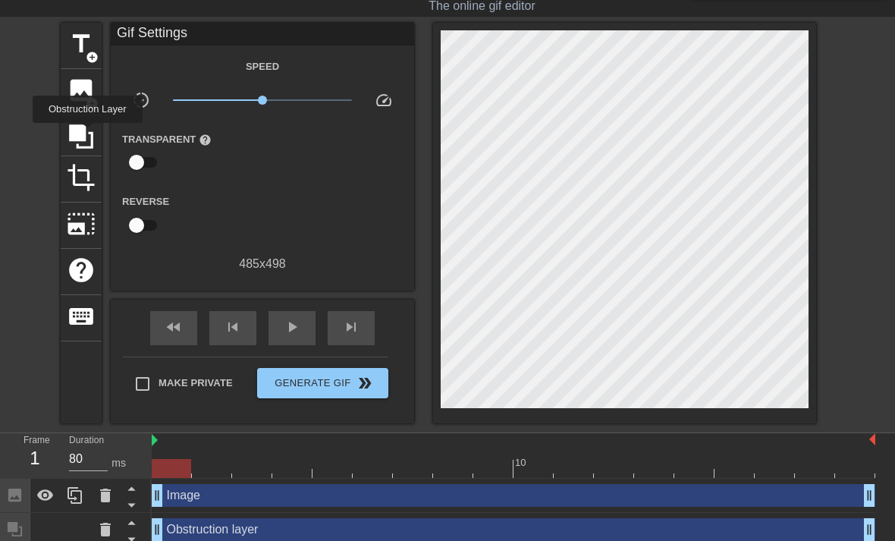
click at [89, 133] on icon at bounding box center [81, 136] width 29 height 29
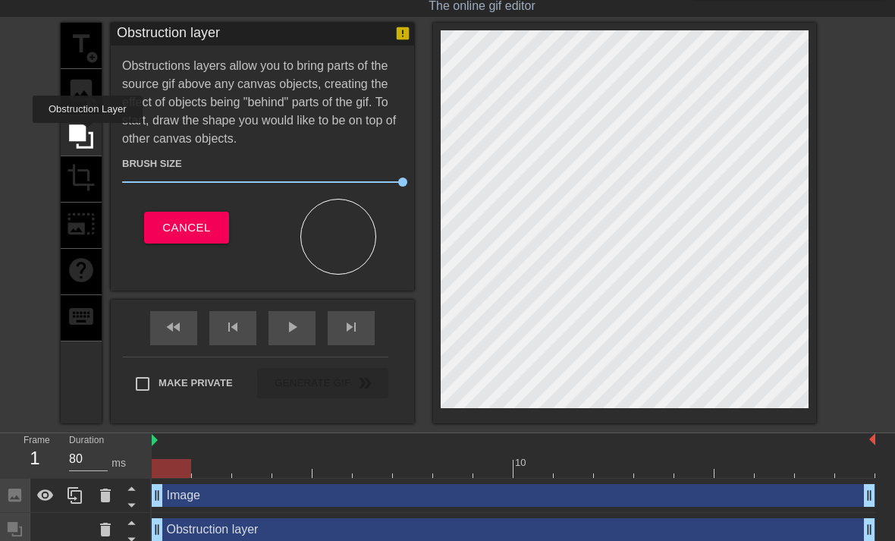
click at [85, 81] on div "title add_circle image add_circle crop photo_size_select_large help keyboard" at bounding box center [81, 223] width 41 height 400
click at [58, 81] on div "title add_circle image add_circle crop photo_size_select_large help keyboard Ob…" at bounding box center [447, 223] width 895 height 400
click at [80, 88] on div "title add_circle image add_circle crop photo_size_select_large help keyboard" at bounding box center [81, 223] width 41 height 400
click at [72, 94] on div "title add_circle image add_circle crop photo_size_select_large help keyboard" at bounding box center [81, 223] width 41 height 400
click at [89, 90] on div "title add_circle image add_circle crop photo_size_select_large help keyboard" at bounding box center [81, 223] width 41 height 400
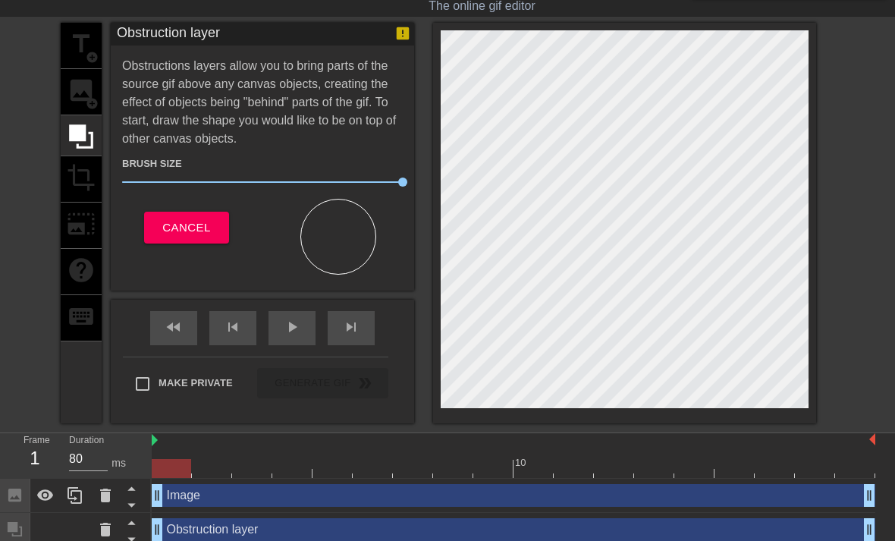
click at [92, 89] on div "title add_circle image add_circle crop photo_size_select_large help keyboard" at bounding box center [81, 223] width 41 height 400
click at [183, 228] on span "Cancel" at bounding box center [186, 228] width 48 height 20
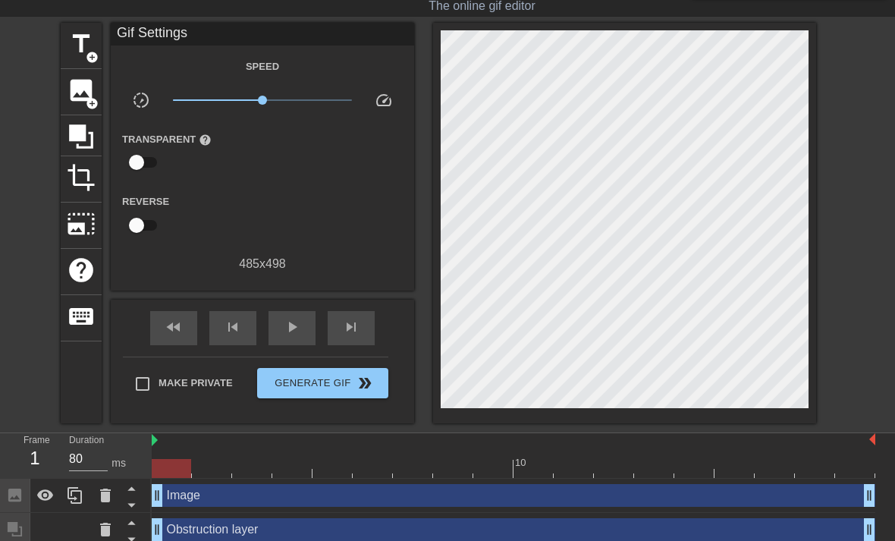
click at [74, 98] on span "image" at bounding box center [81, 90] width 29 height 29
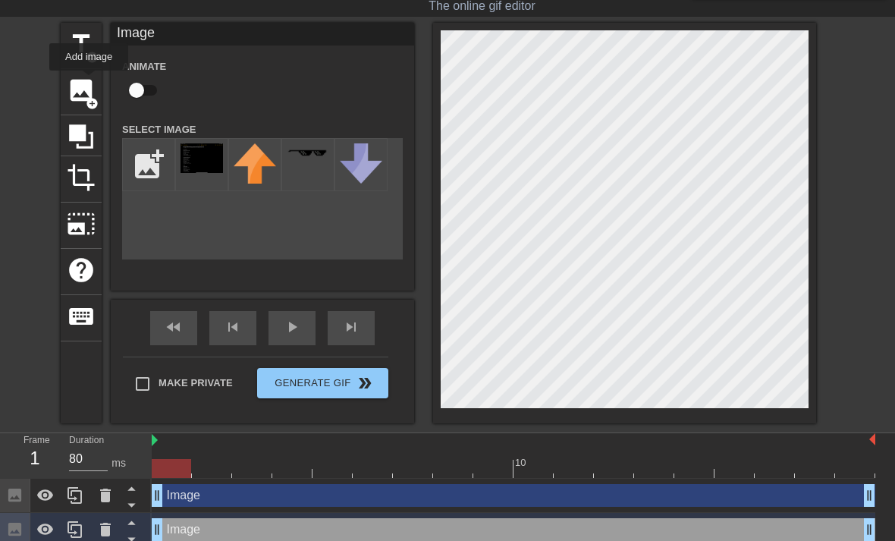
click at [89, 81] on span "image" at bounding box center [81, 90] width 29 height 29
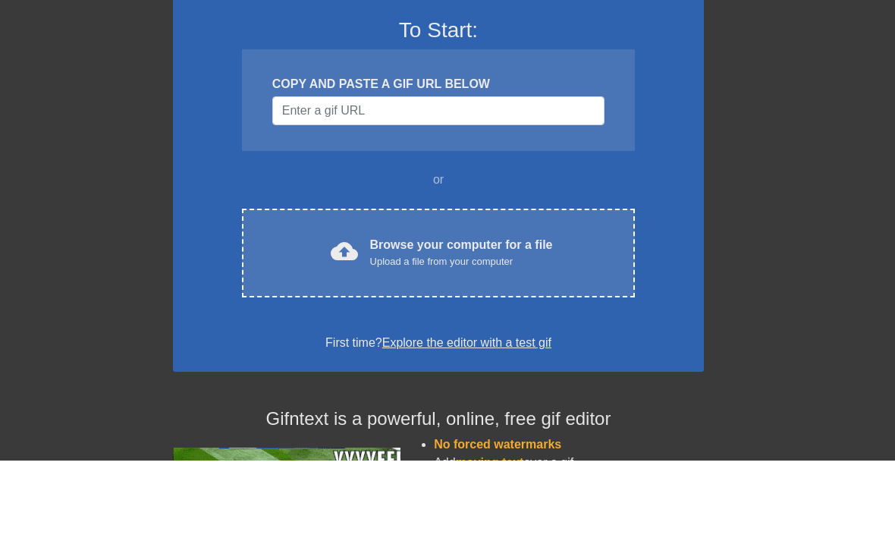
scroll to position [118, 0]
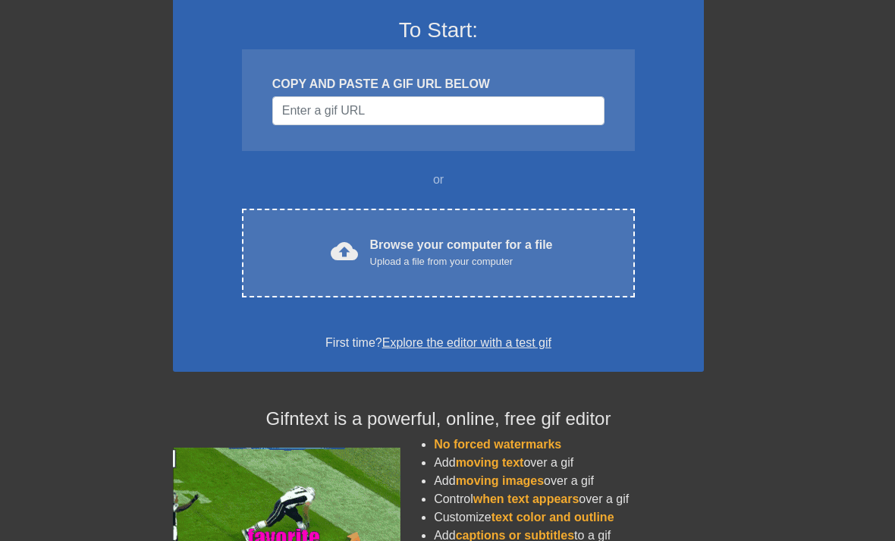
click at [519, 288] on div "cloud_upload Browse your computer for a file Upload a file from your computer C…" at bounding box center [438, 252] width 393 height 89
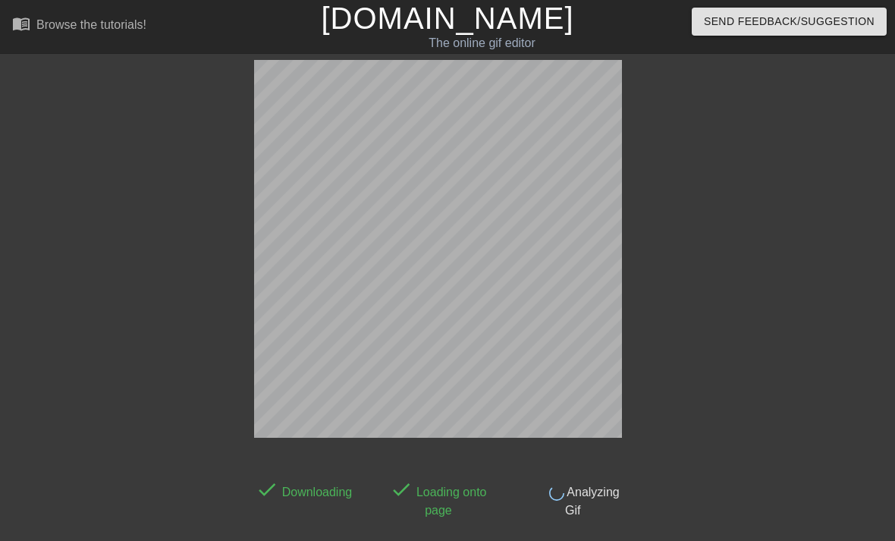
scroll to position [37, 0]
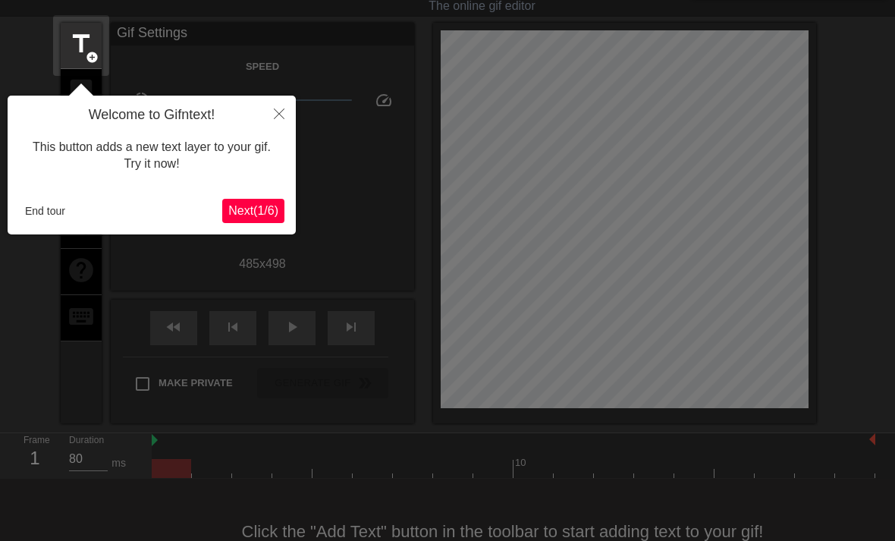
click at [52, 206] on button "End tour" at bounding box center [45, 210] width 52 height 23
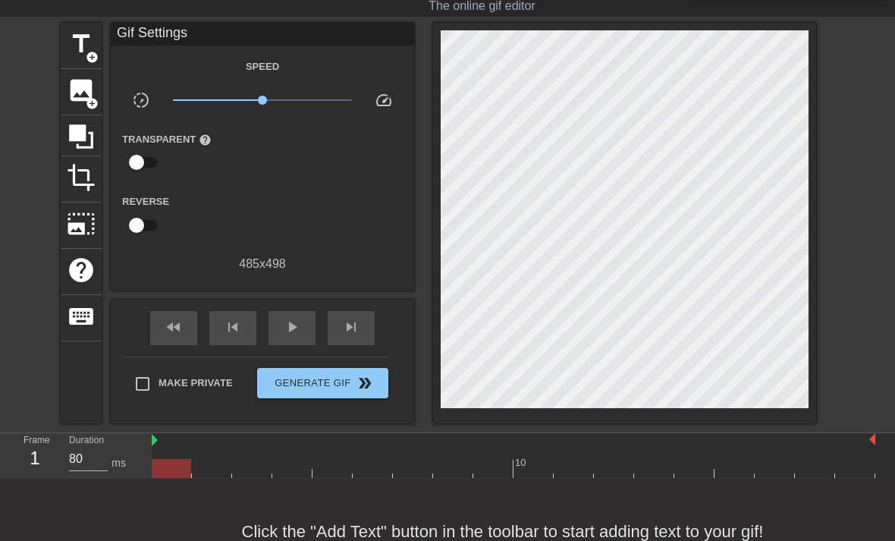
click at [91, 98] on span "add_circle" at bounding box center [92, 103] width 13 height 13
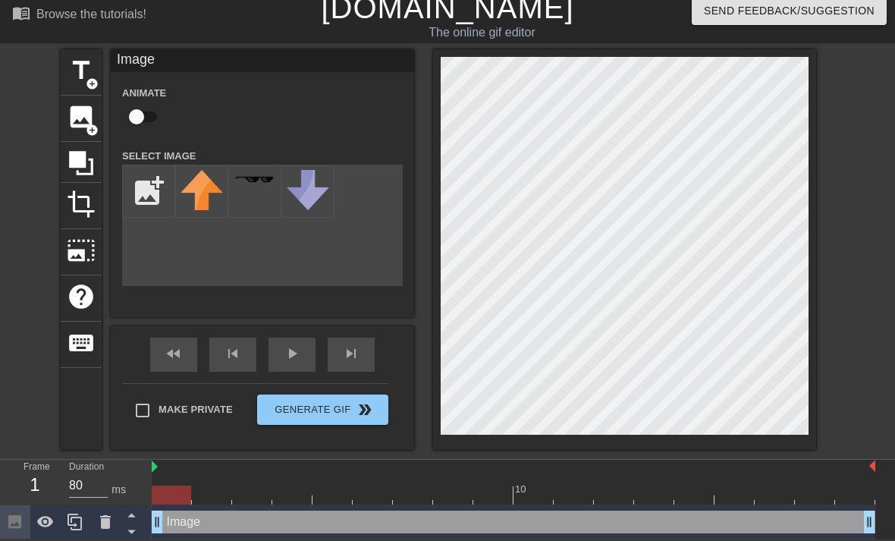
scroll to position [11, 0]
click at [156, 195] on input "file" at bounding box center [149, 191] width 52 height 52
type input "C:\fakepath\IMG_1413.png"
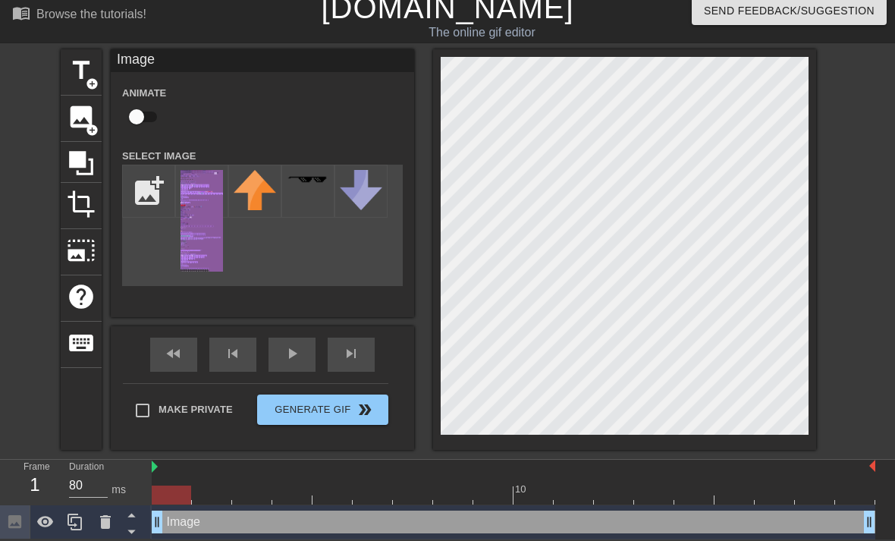
click at [184, 206] on img at bounding box center [201, 221] width 42 height 102
click at [208, 234] on img at bounding box center [201, 221] width 42 height 102
click at [208, 191] on img at bounding box center [201, 221] width 42 height 102
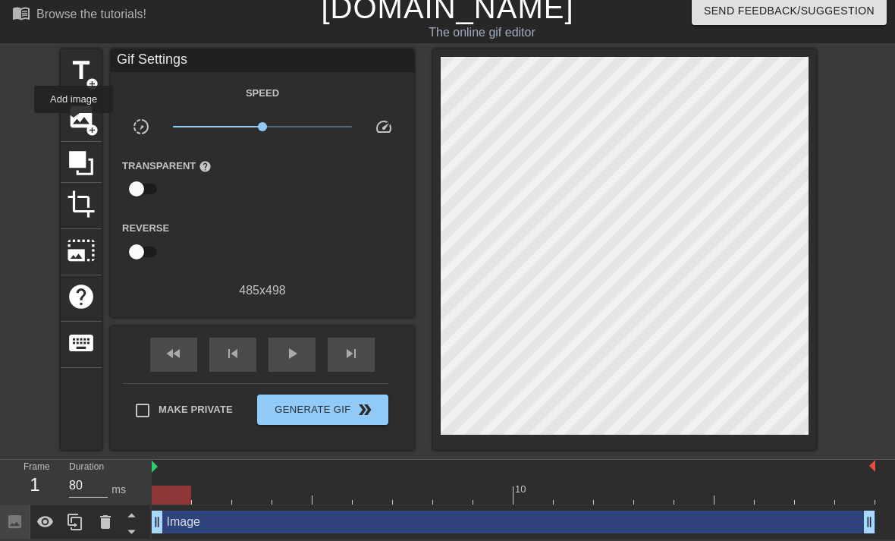
click at [74, 124] on span "image" at bounding box center [81, 116] width 29 height 29
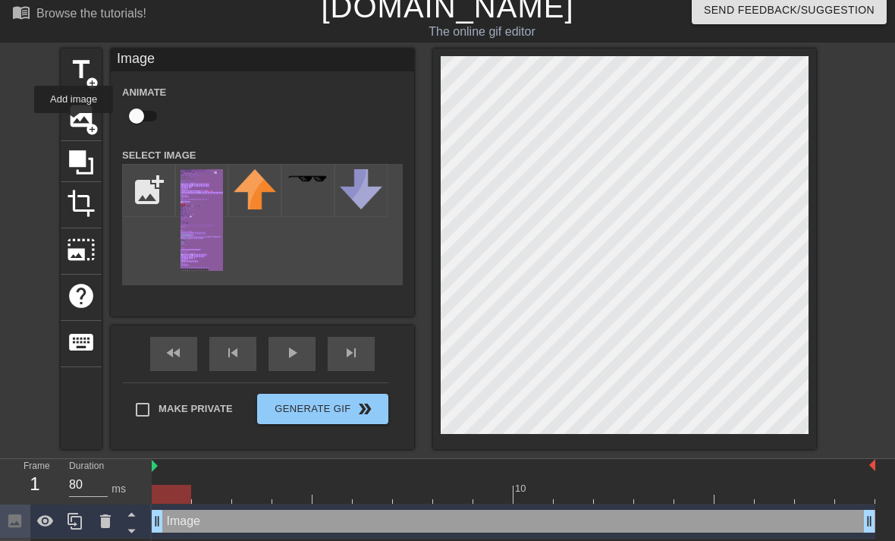
click at [190, 197] on img at bounding box center [201, 220] width 42 height 102
click at [71, 155] on icon at bounding box center [81, 162] width 24 height 24
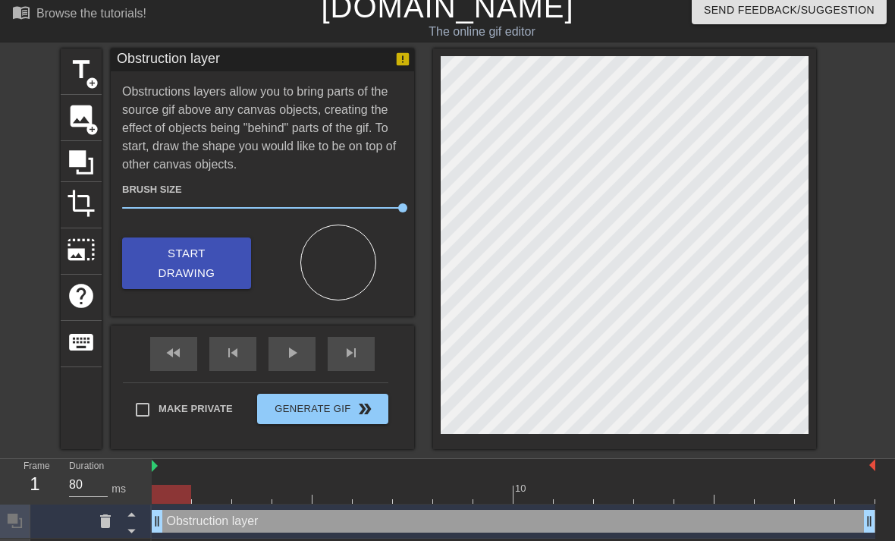
click at [218, 490] on div at bounding box center [513, 493] width 723 height 19
click at [248, 493] on div at bounding box center [513, 493] width 723 height 19
click at [292, 500] on div at bounding box center [513, 493] width 723 height 19
click at [338, 500] on div at bounding box center [513, 493] width 723 height 19
click at [371, 493] on div at bounding box center [513, 493] width 723 height 19
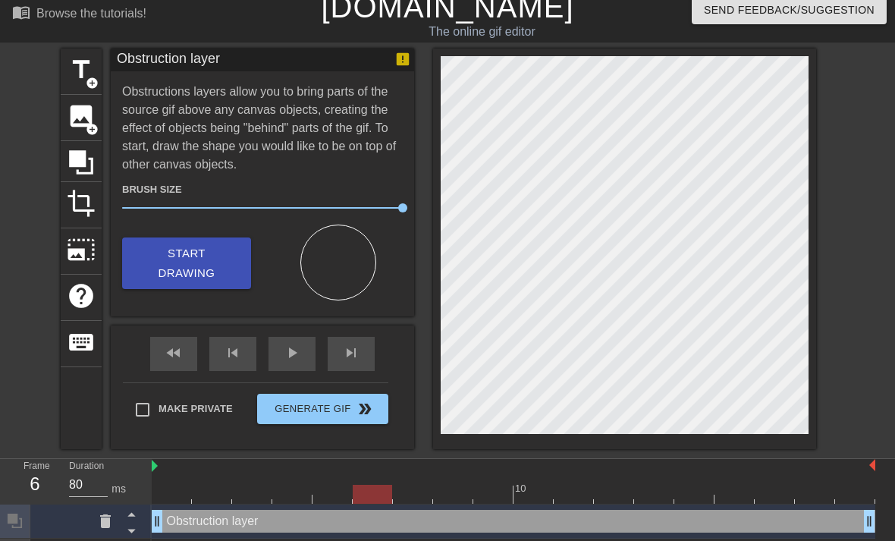
click at [418, 483] on div at bounding box center [413, 483] width 40 height 19
click at [450, 491] on div at bounding box center [513, 493] width 723 height 19
click at [492, 494] on div at bounding box center [513, 493] width 723 height 19
click at [528, 503] on div "10" at bounding box center [513, 481] width 723 height 45
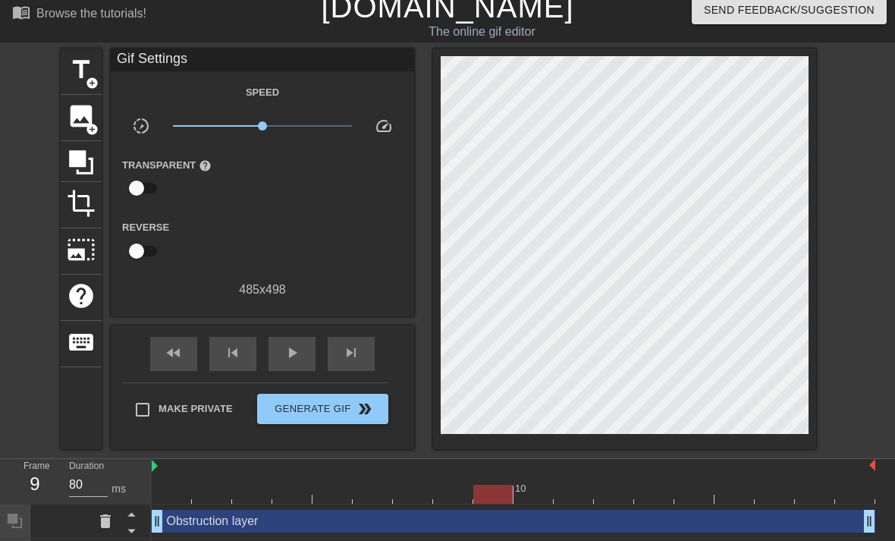
click at [534, 490] on div at bounding box center [513, 493] width 723 height 19
type input "160"
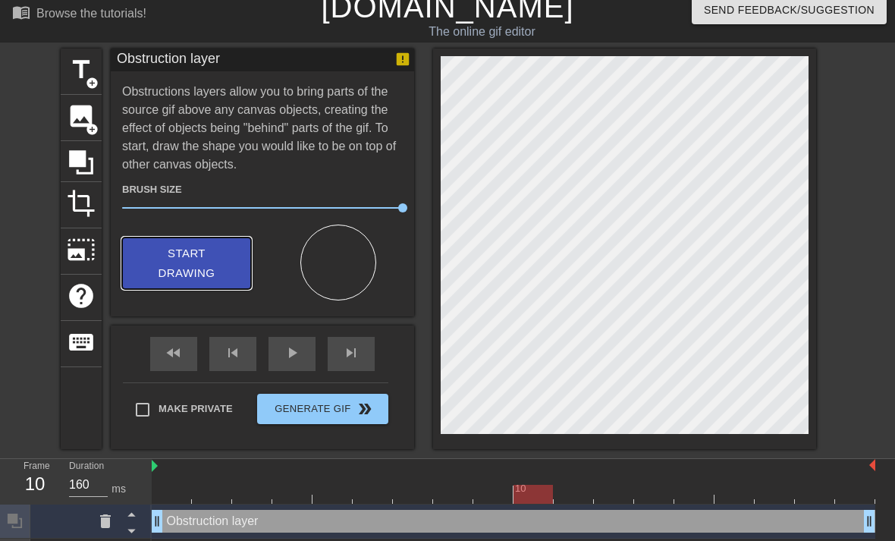
click at [202, 245] on span "Start Drawing" at bounding box center [186, 263] width 92 height 40
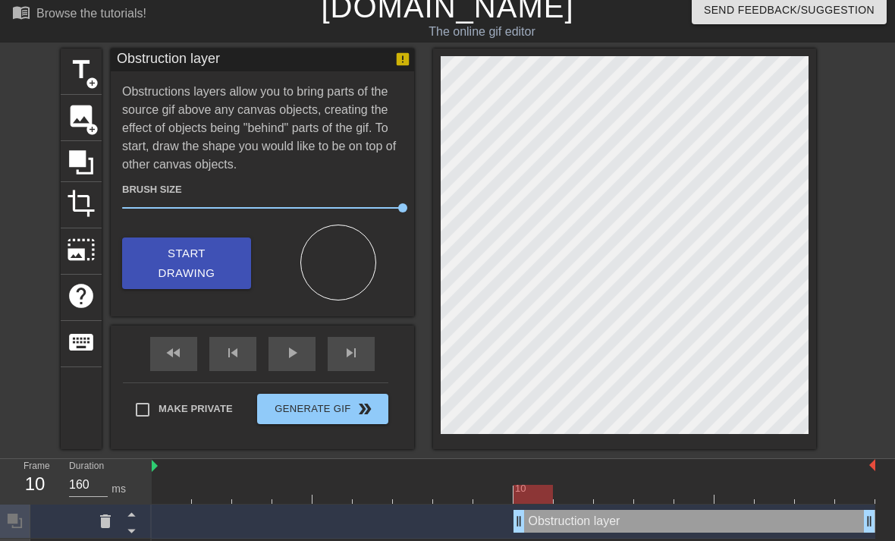
click at [99, 121] on div "image add_circle" at bounding box center [81, 118] width 41 height 46
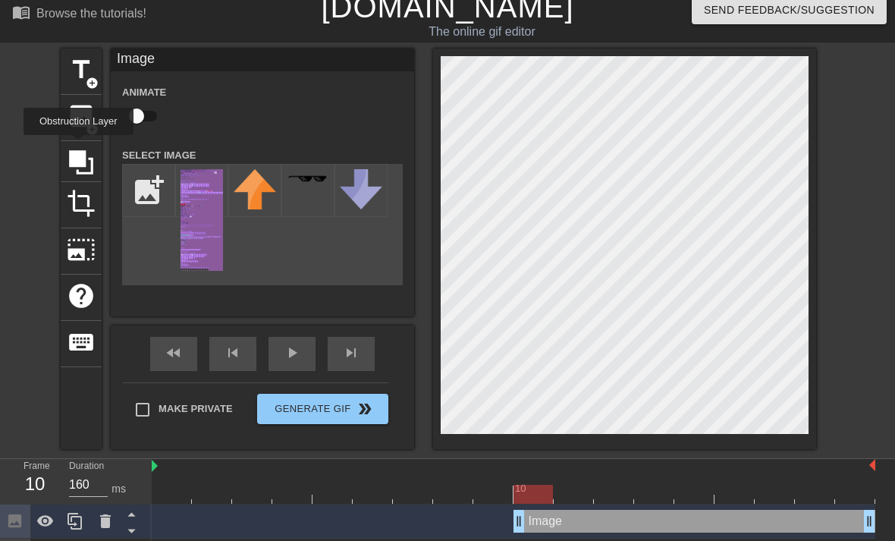
click at [80, 146] on div at bounding box center [81, 161] width 41 height 41
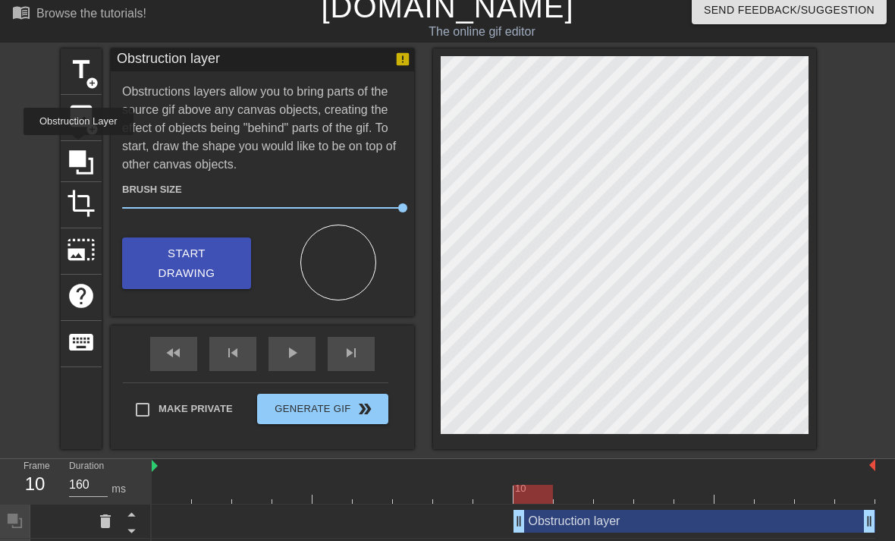
click at [832, 324] on div "title add_circle image add_circle crop photo_size_select_large help keyboard Ob…" at bounding box center [447, 249] width 895 height 400
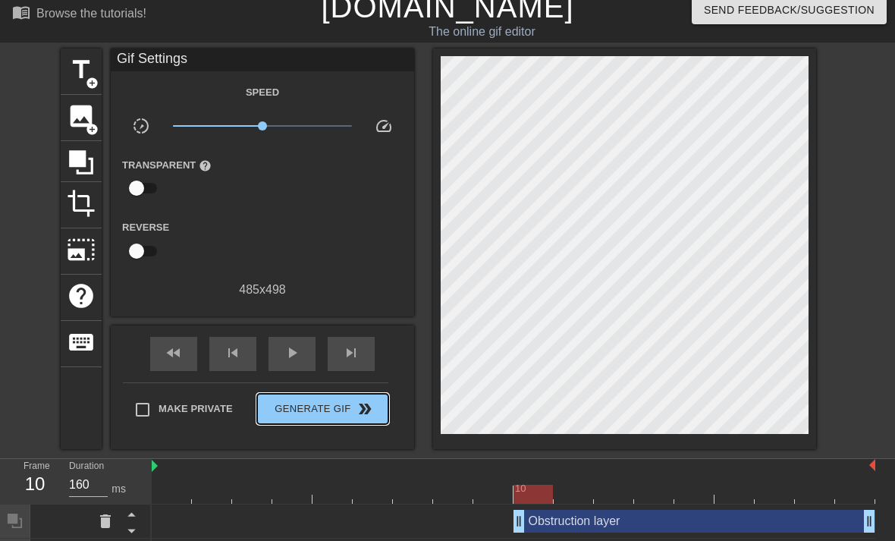
click at [356, 406] on span "double_arrow" at bounding box center [365, 409] width 18 height 18
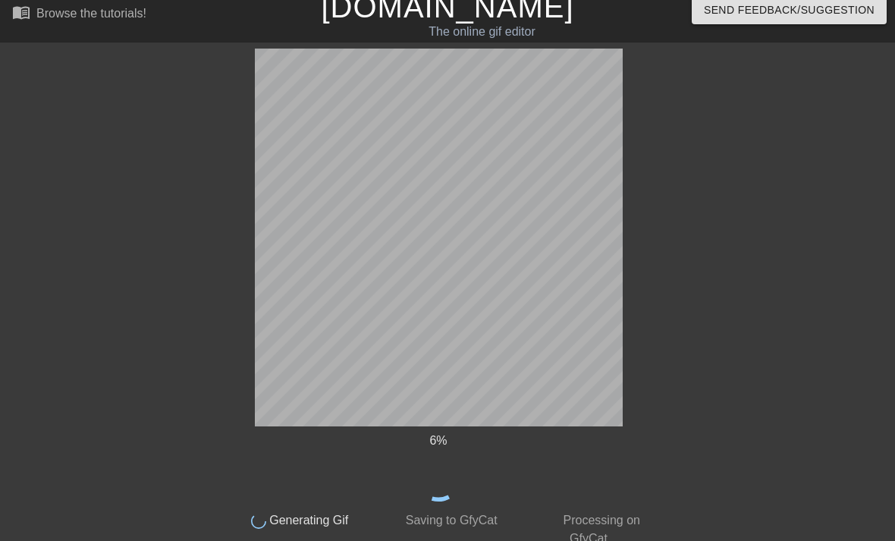
scroll to position [0, 0]
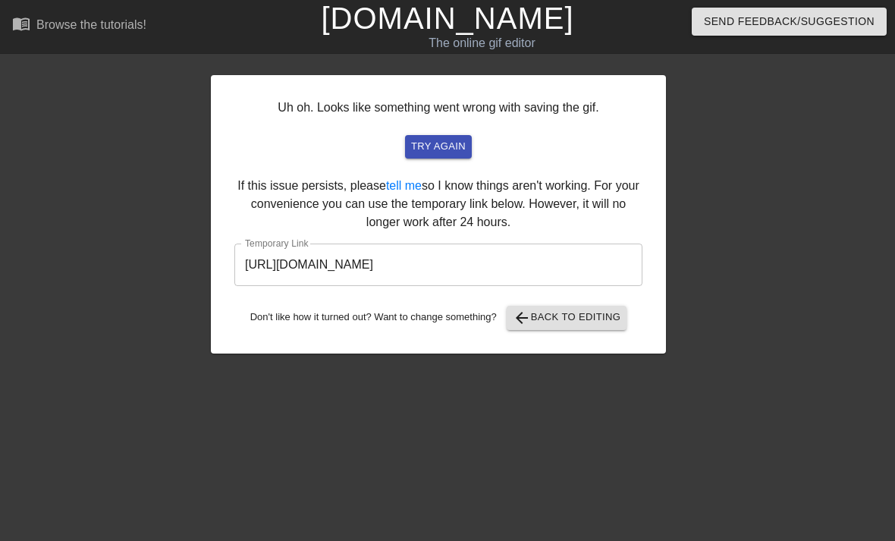
click at [581, 261] on input "[URL][DOMAIN_NAME]" at bounding box center [438, 264] width 408 height 42
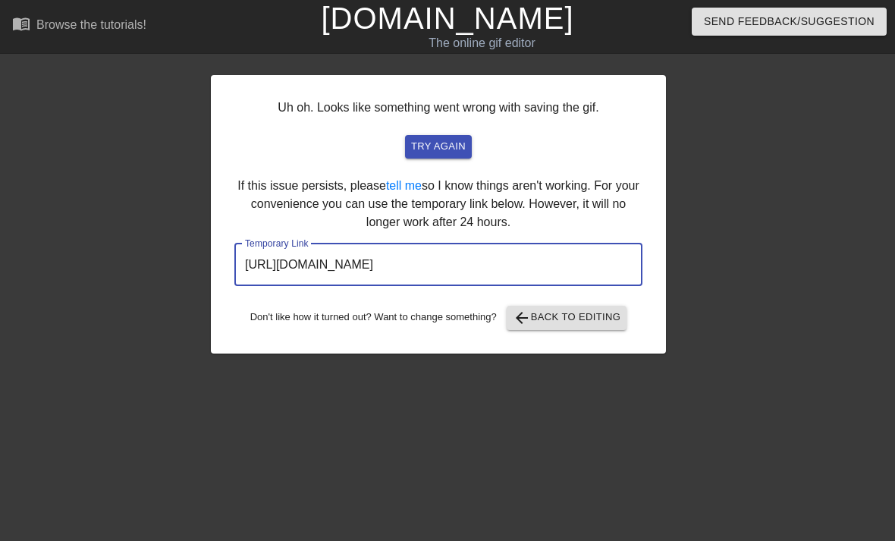
click at [583, 268] on input "[URL][DOMAIN_NAME]" at bounding box center [438, 264] width 408 height 42
click at [585, 261] on input "[URL][DOMAIN_NAME]" at bounding box center [438, 264] width 408 height 42
